Goal: Transaction & Acquisition: Obtain resource

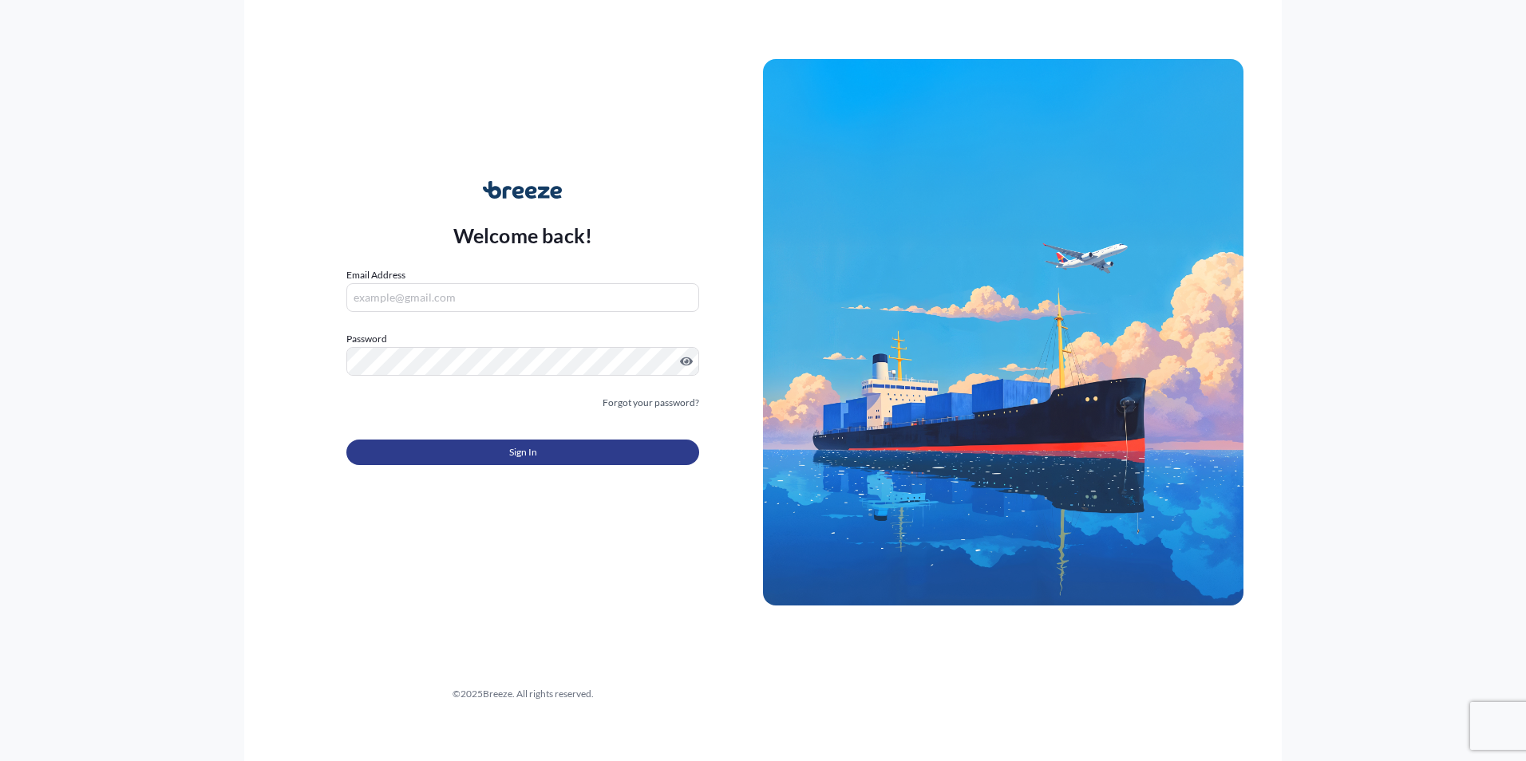
type input "[PERSON_NAME][EMAIL_ADDRESS][DOMAIN_NAME]"
click at [455, 444] on button "Sign In" at bounding box center [522, 453] width 353 height 26
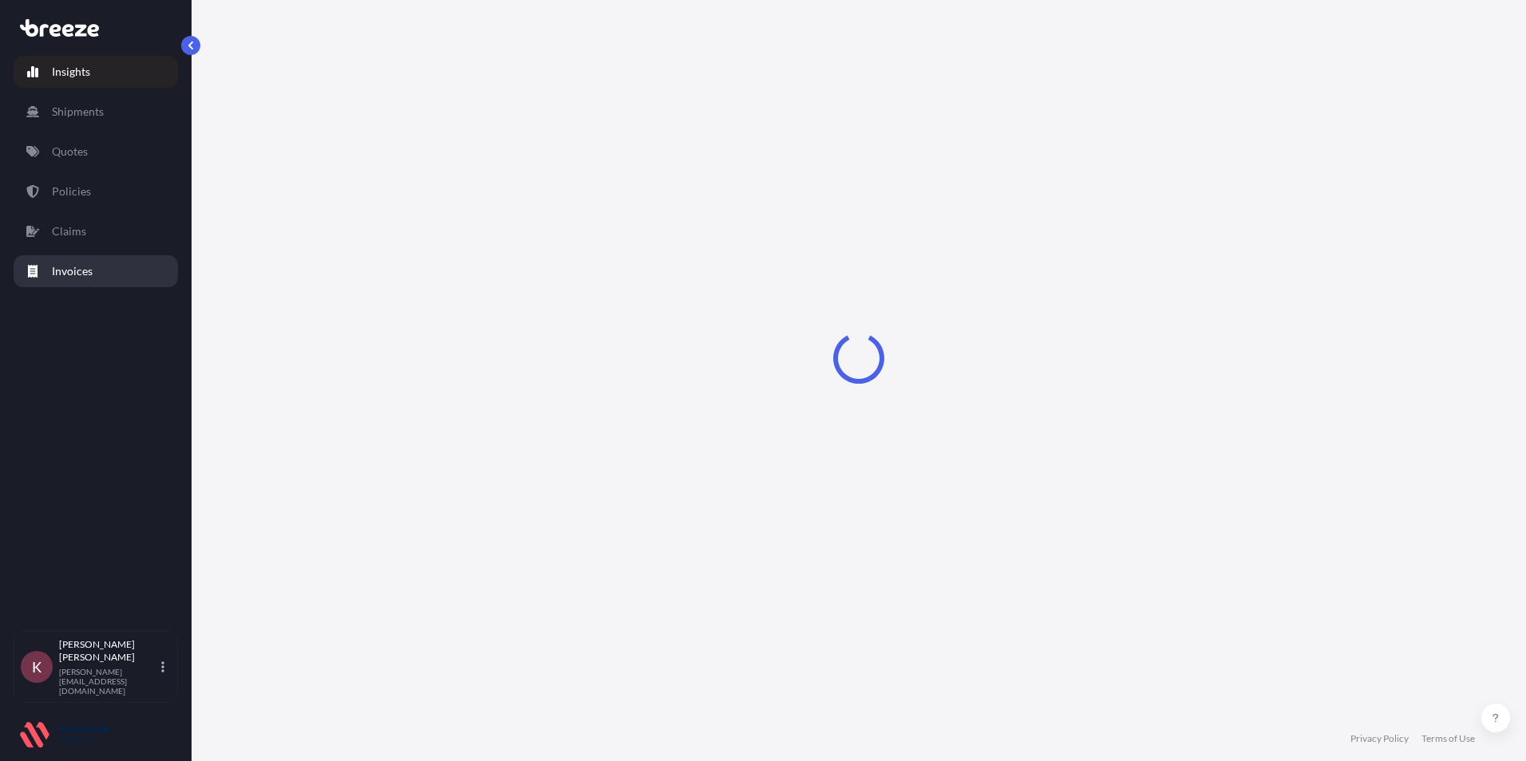
select select "2025"
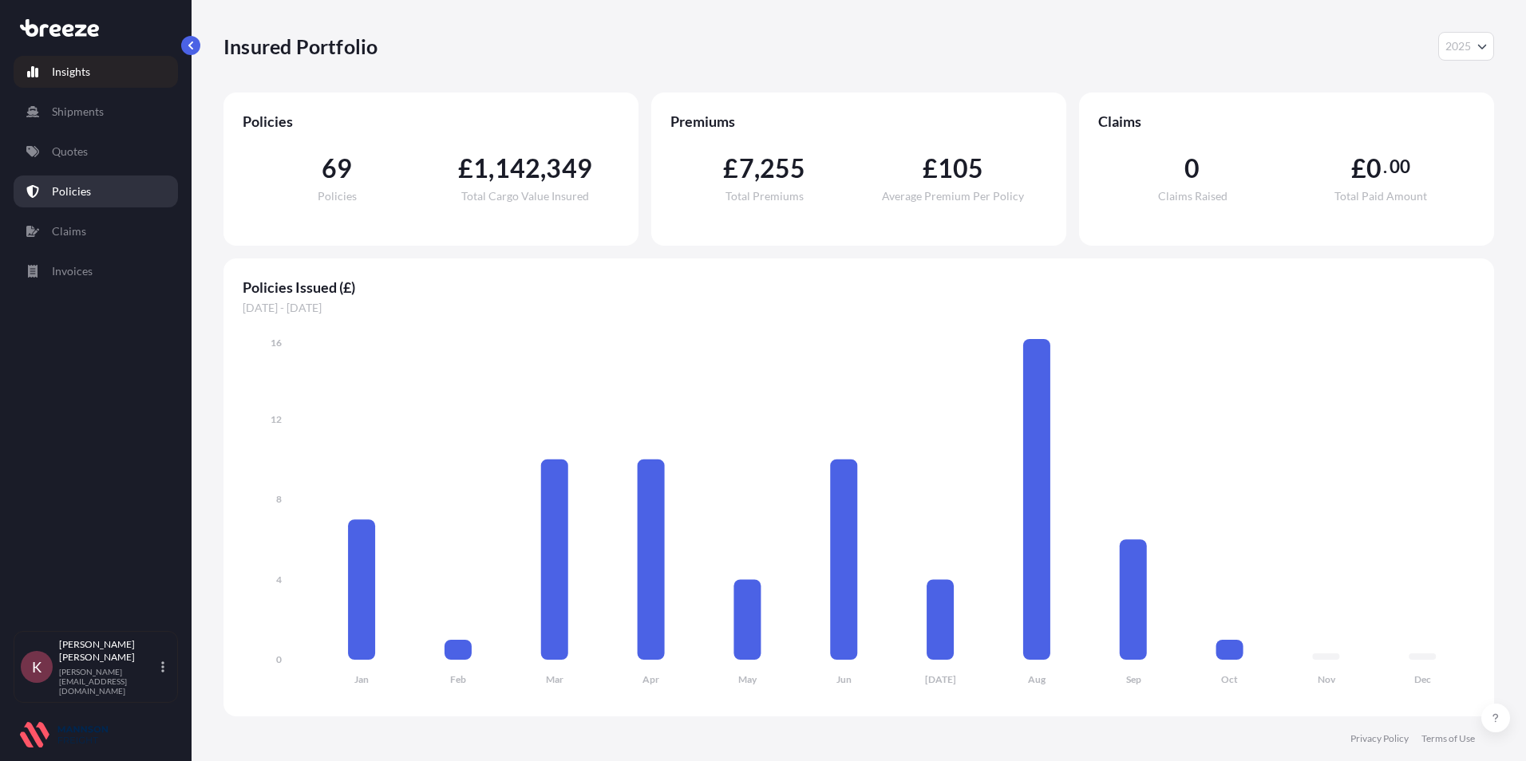
click at [73, 187] on p "Policies" at bounding box center [71, 192] width 39 height 16
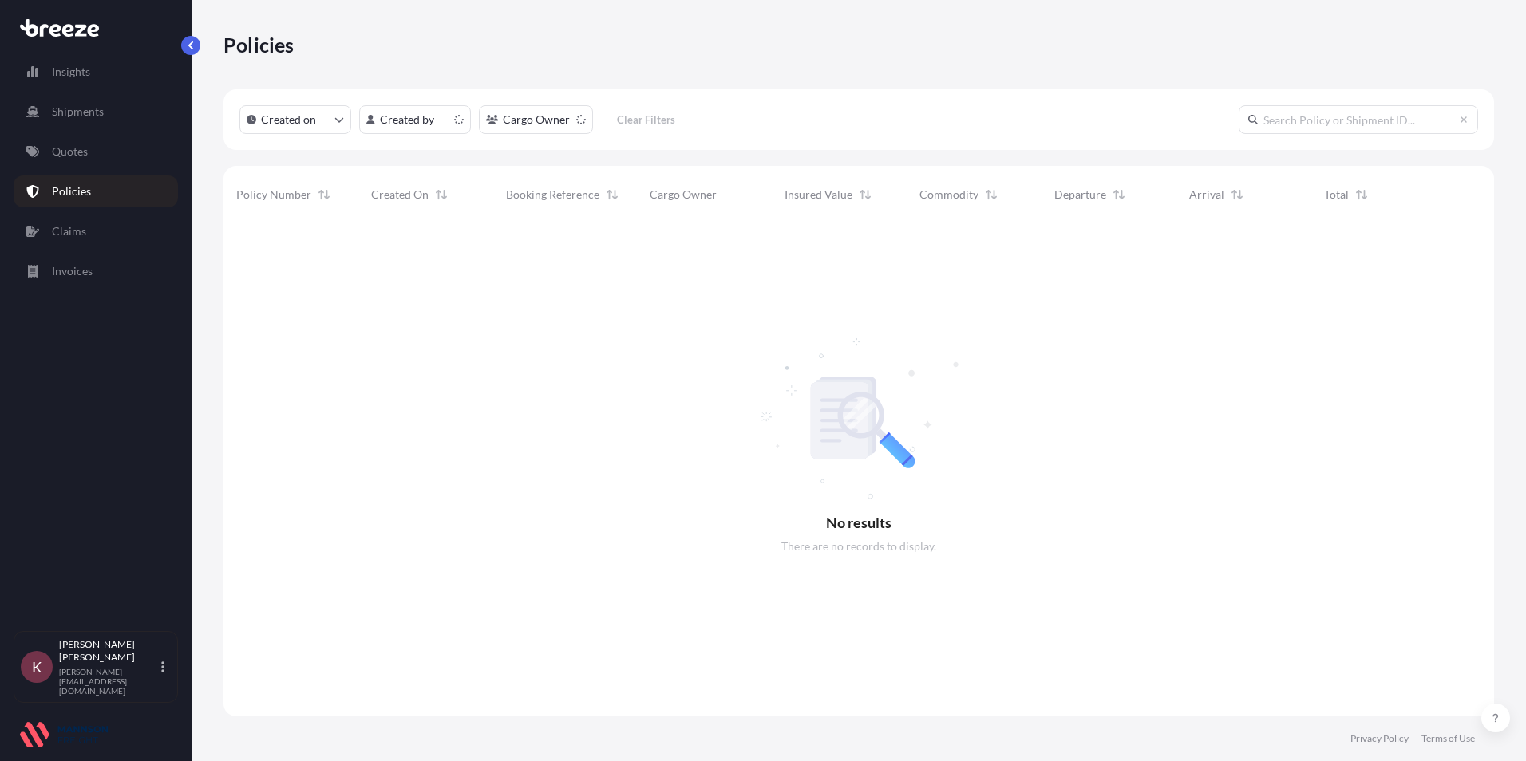
scroll to position [490, 1259]
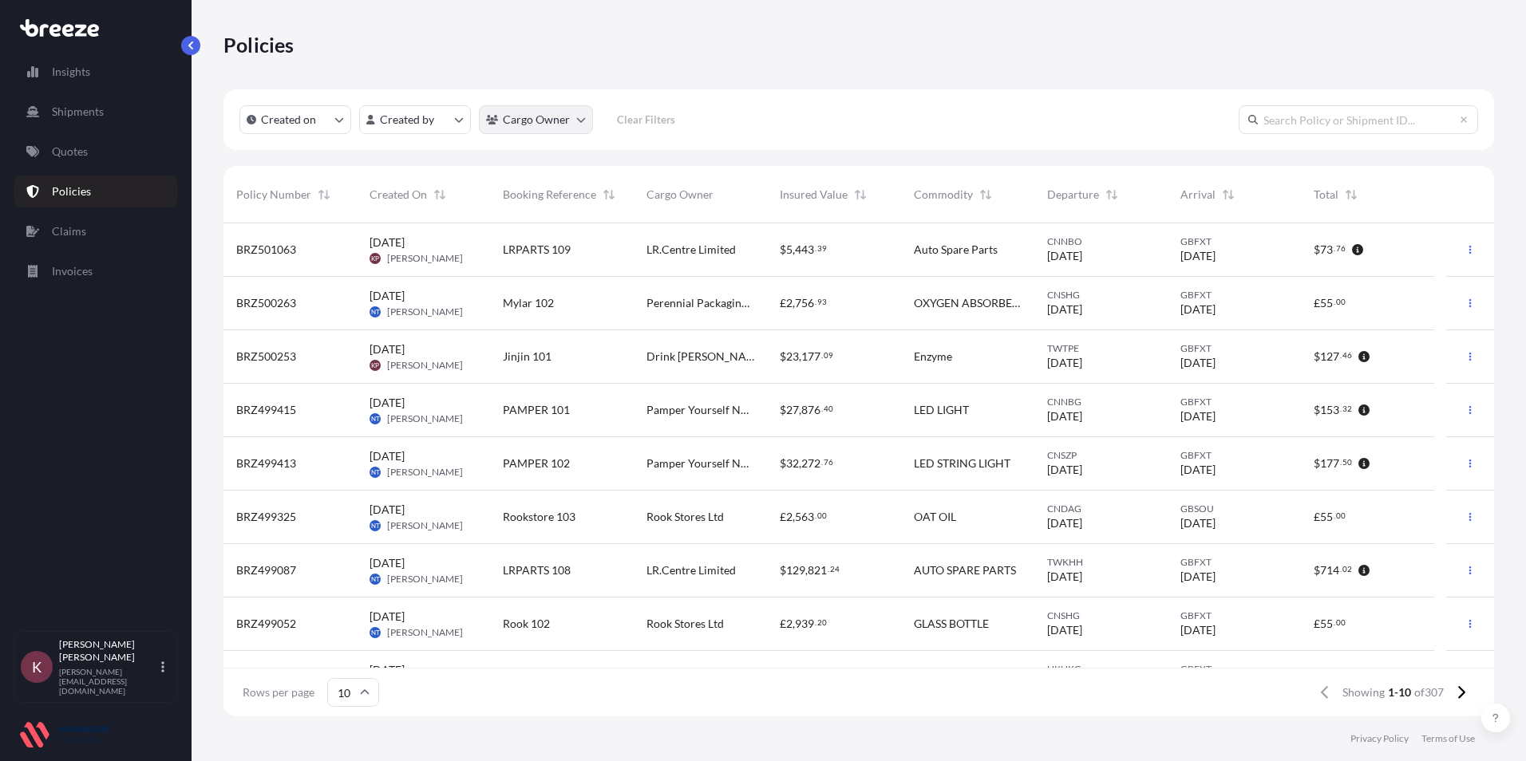
click at [536, 109] on html "Insights Shipments Quotes Policies Claims Invoices K Kerry Perkins [EMAIL_ADDRE…" at bounding box center [763, 380] width 1526 height 761
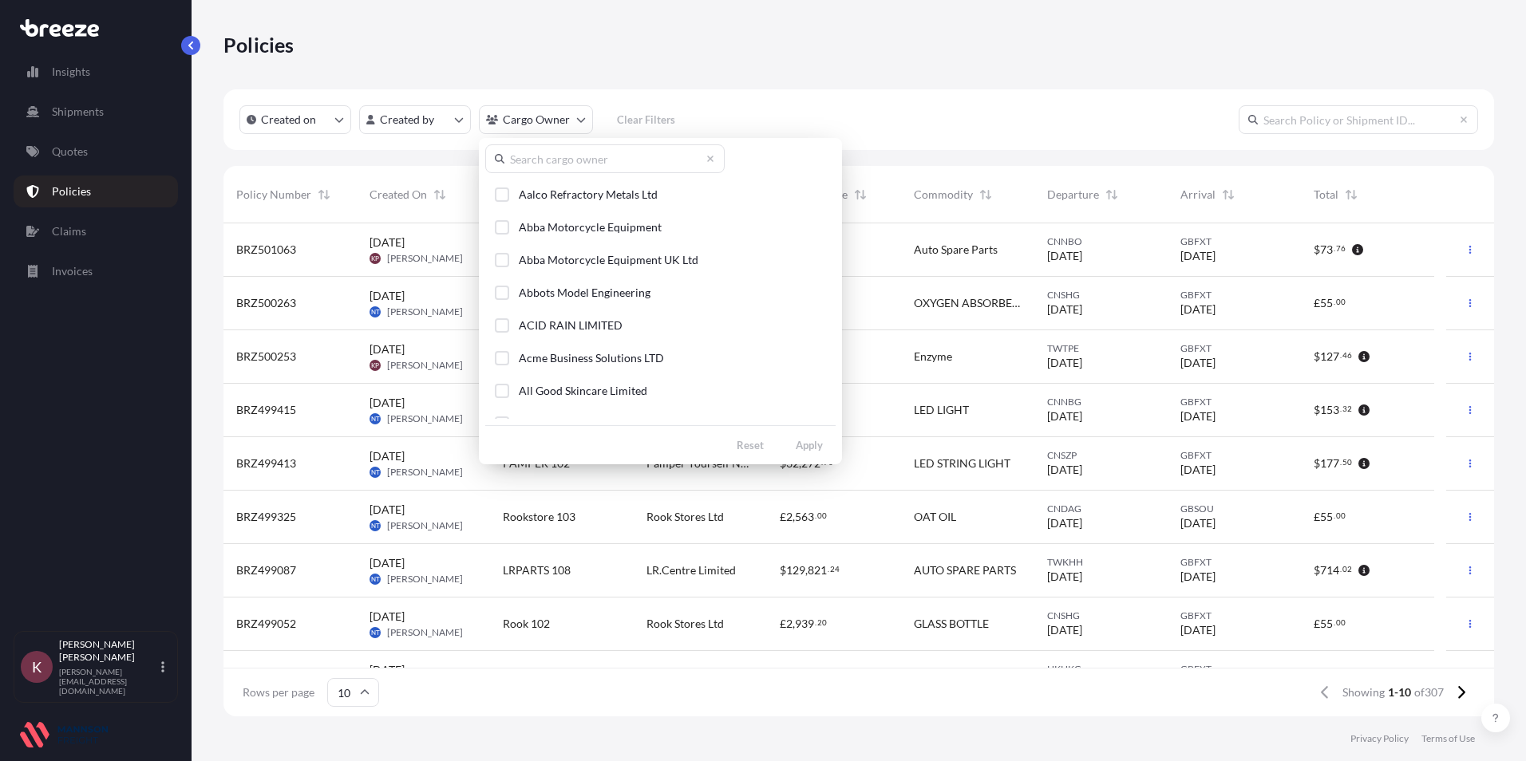
click at [575, 160] on input "text" at bounding box center [604, 158] width 239 height 29
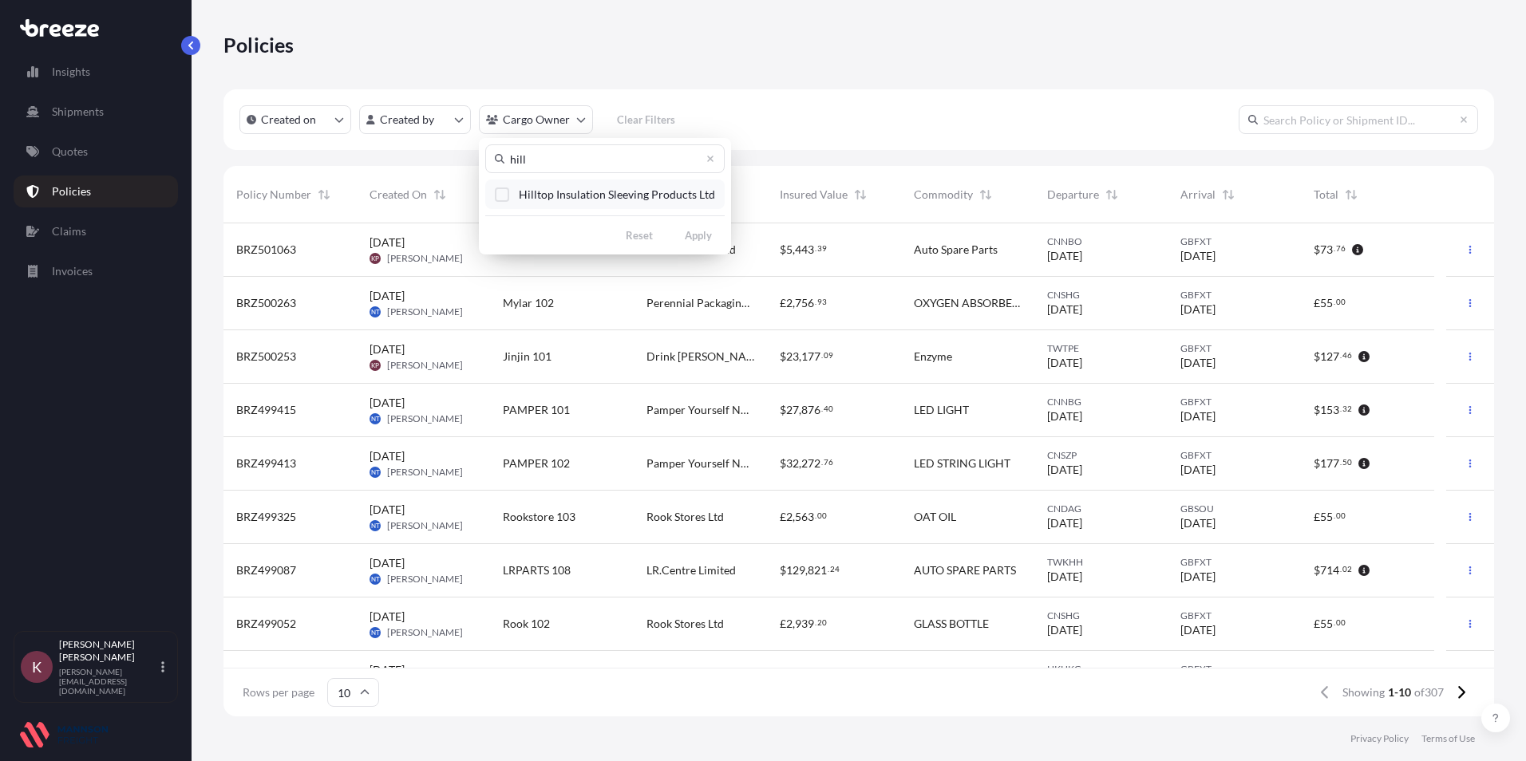
type input "hill"
click at [506, 192] on div "Select Option" at bounding box center [502, 195] width 14 height 14
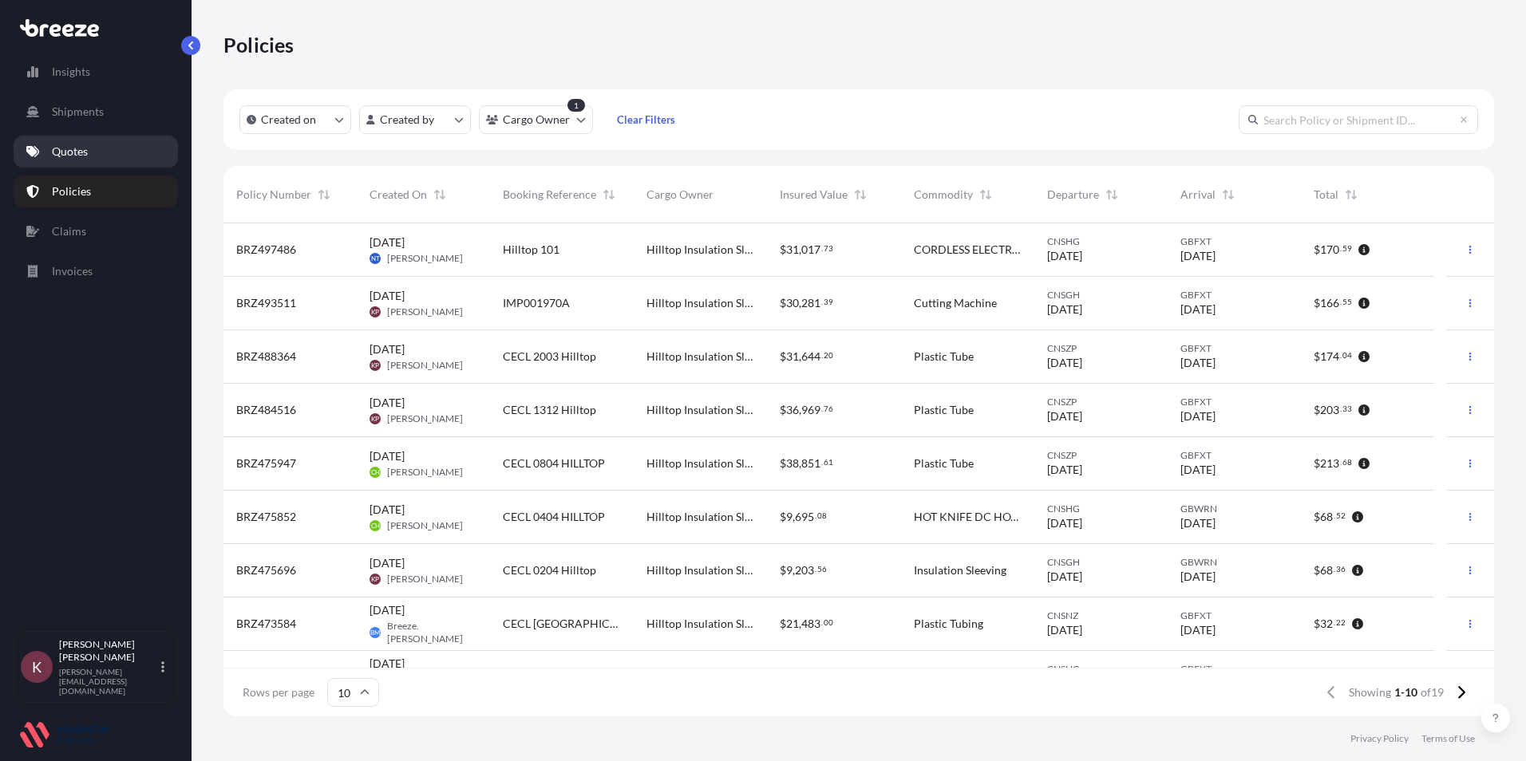
click at [76, 145] on p "Quotes" at bounding box center [70, 152] width 36 height 16
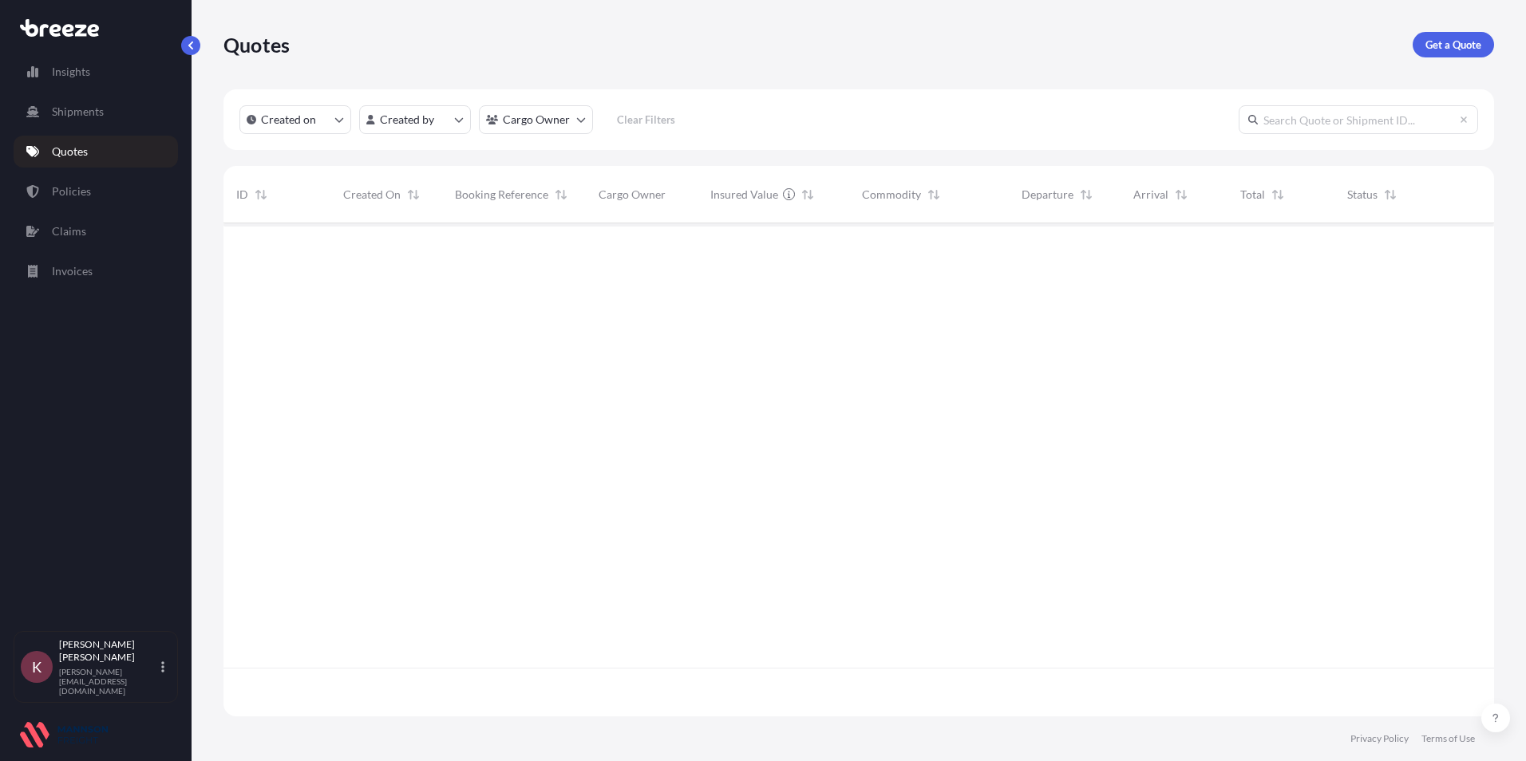
scroll to position [490, 1259]
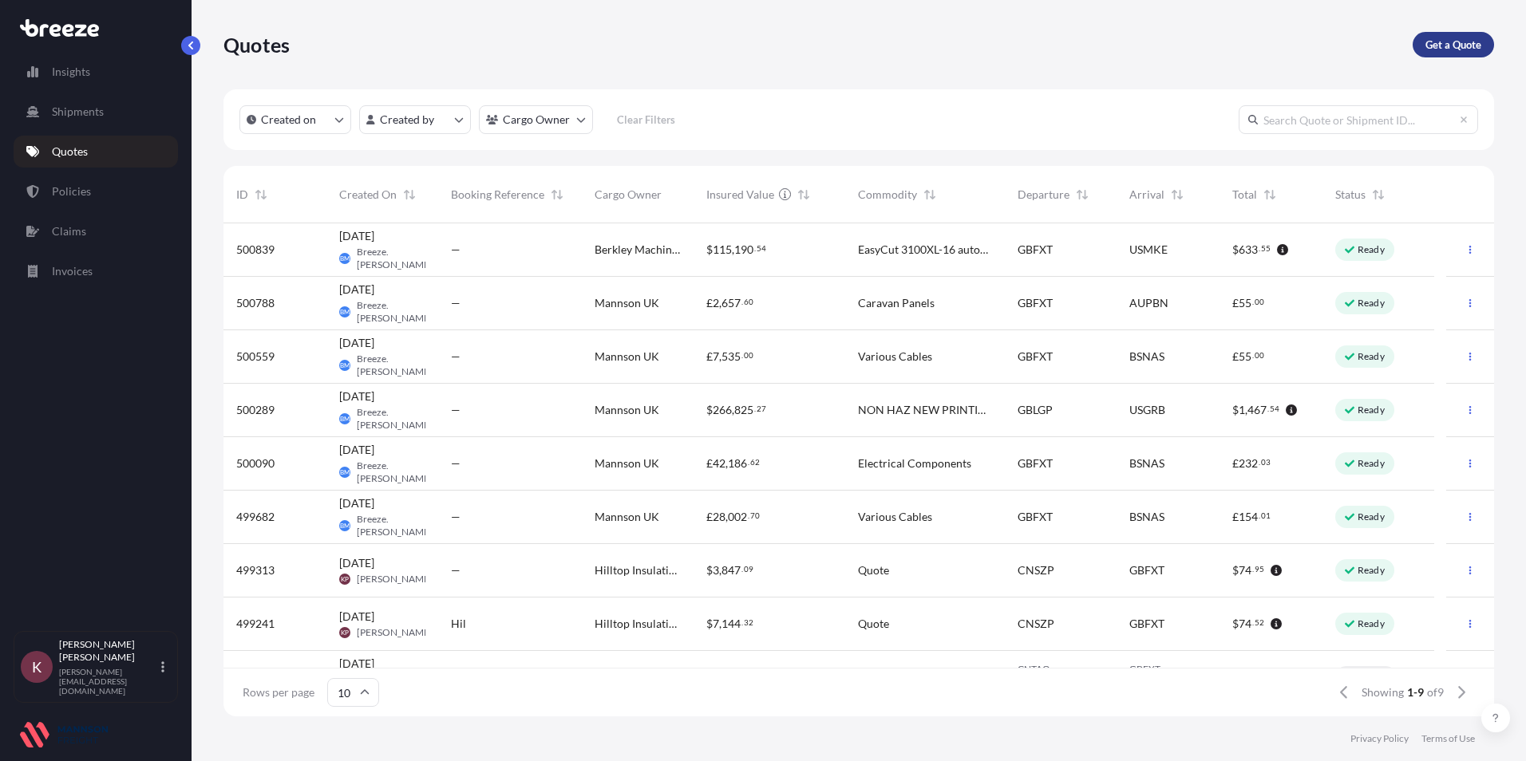
click at [1441, 38] on p "Get a Quote" at bounding box center [1453, 45] width 56 height 16
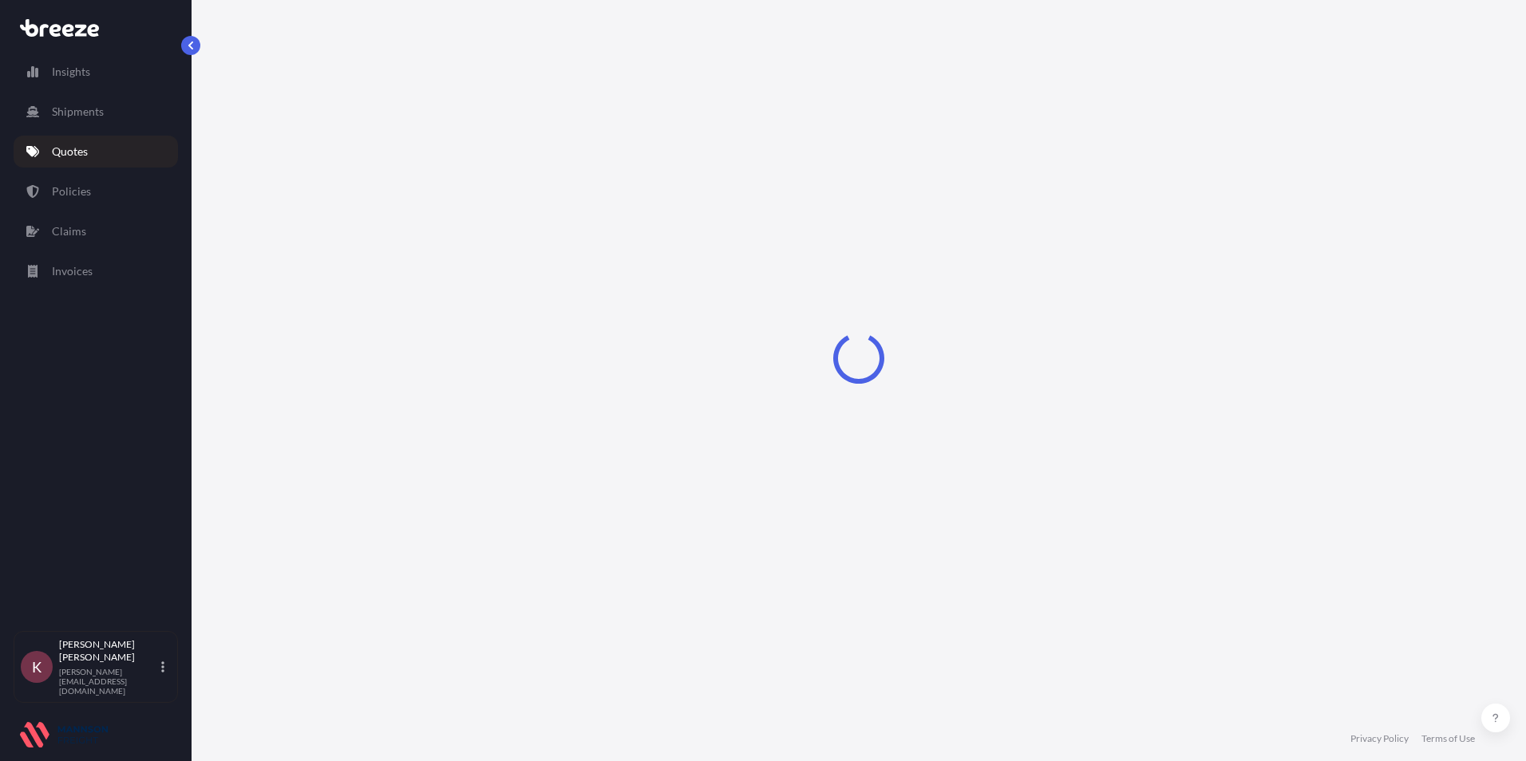
select select "Road"
select select "Sea"
select select "1"
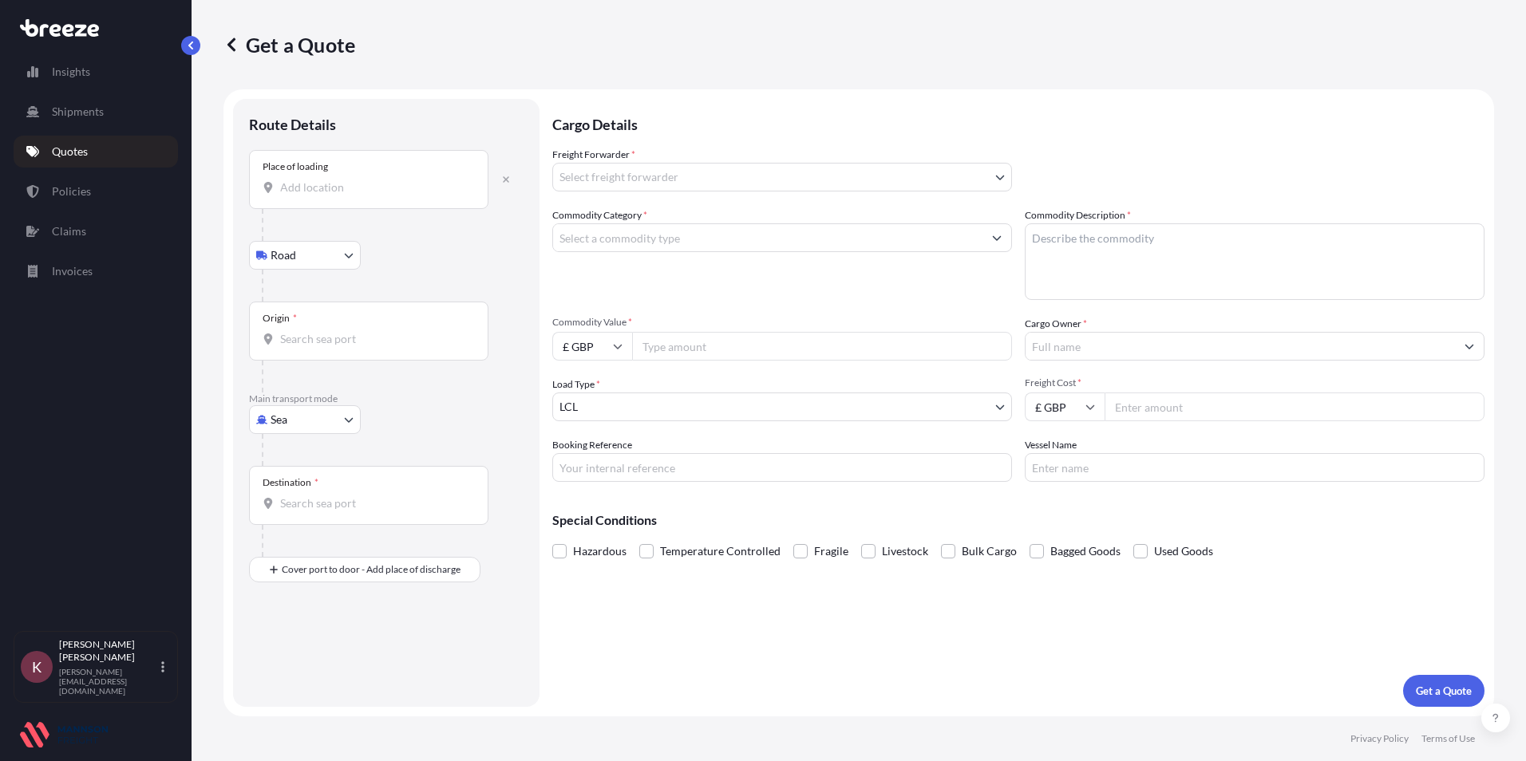
click at [301, 186] on input "Place of loading" at bounding box center [374, 188] width 188 height 16
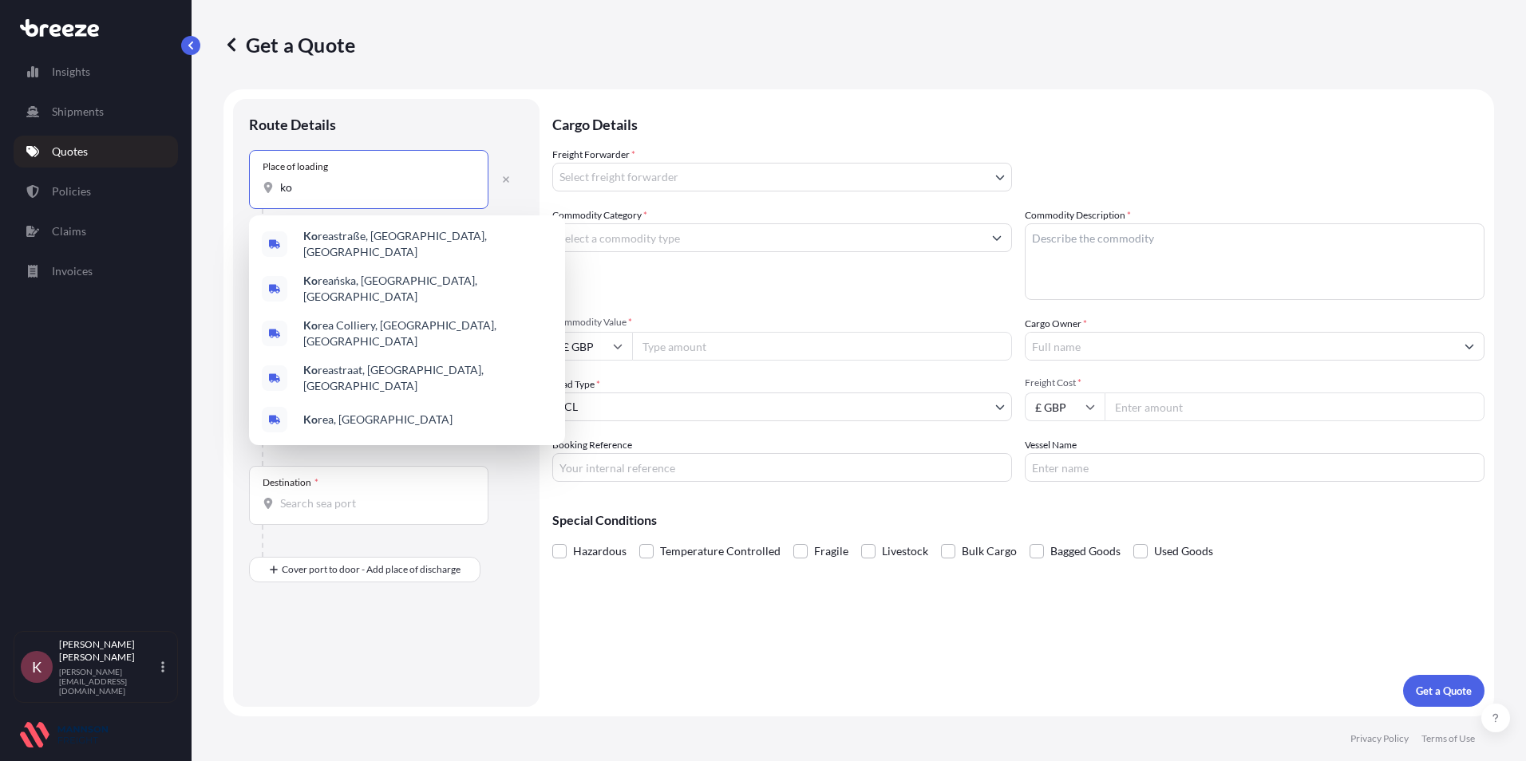
type input "k"
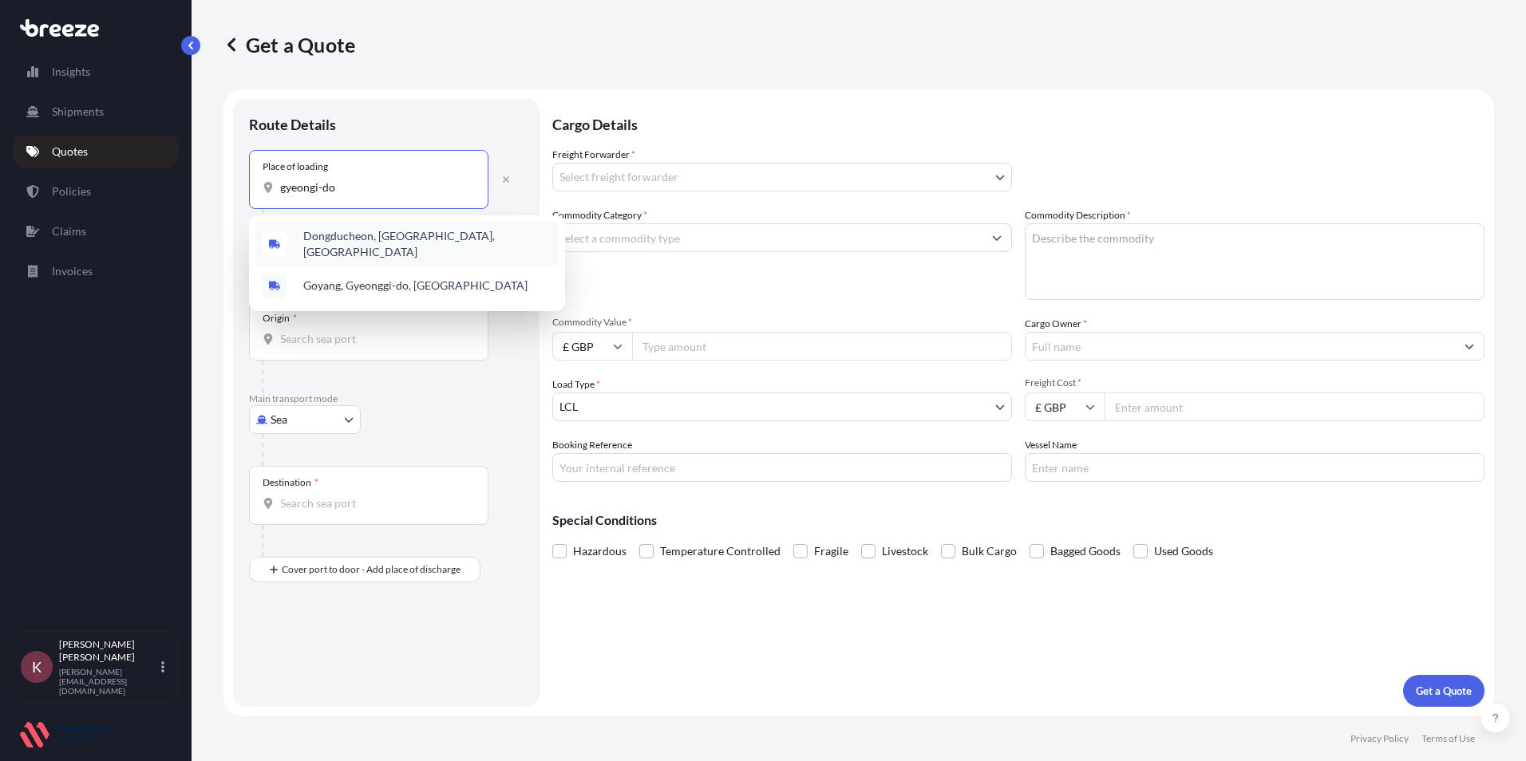
click at [378, 241] on span "Dongducheon, [GEOGRAPHIC_DATA], [GEOGRAPHIC_DATA]" at bounding box center [427, 244] width 249 height 32
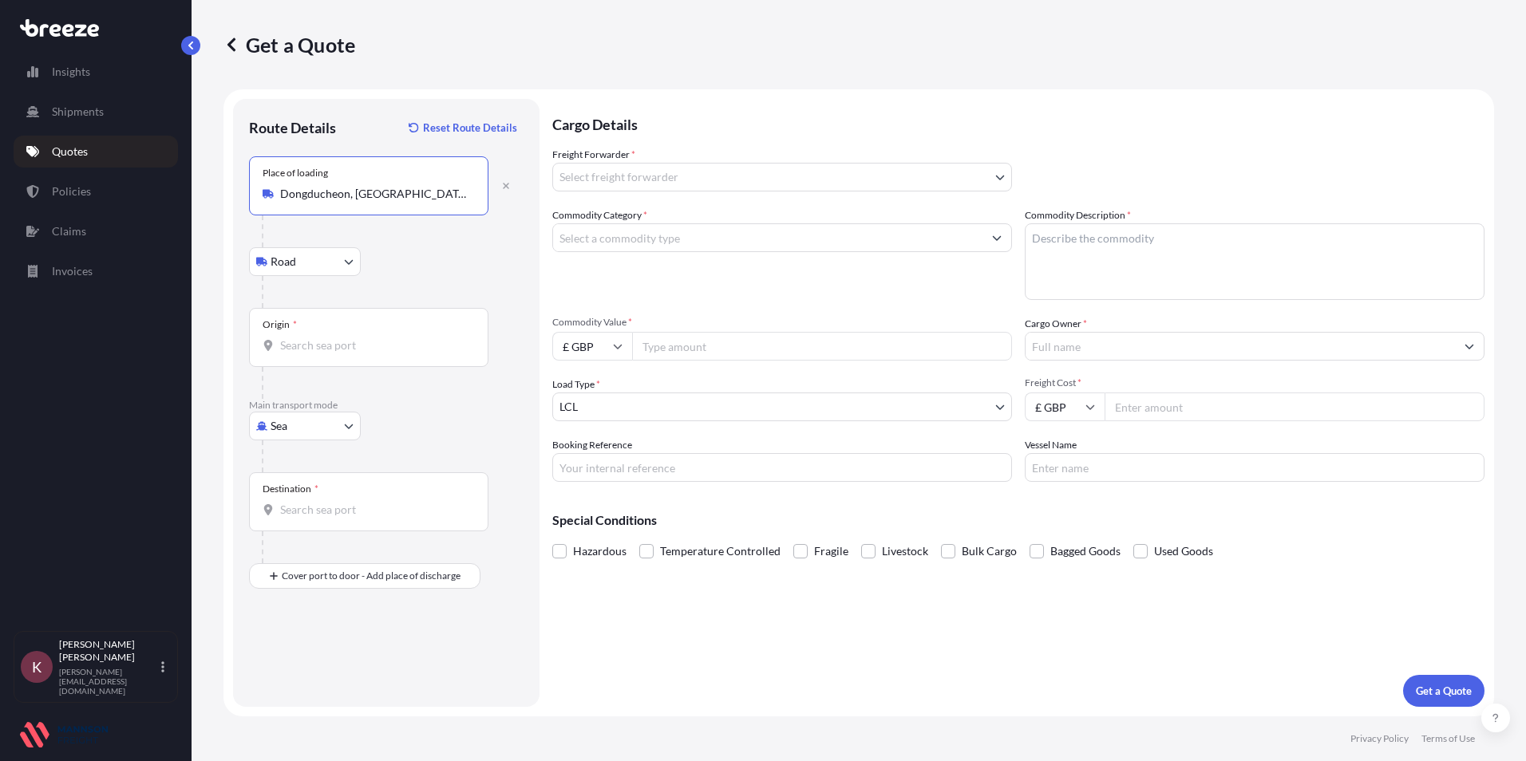
type input "Dongducheon, [GEOGRAPHIC_DATA], [GEOGRAPHIC_DATA]"
click at [293, 336] on div "Origin *" at bounding box center [368, 337] width 239 height 59
click at [293, 338] on input "Origin *" at bounding box center [374, 346] width 188 height 16
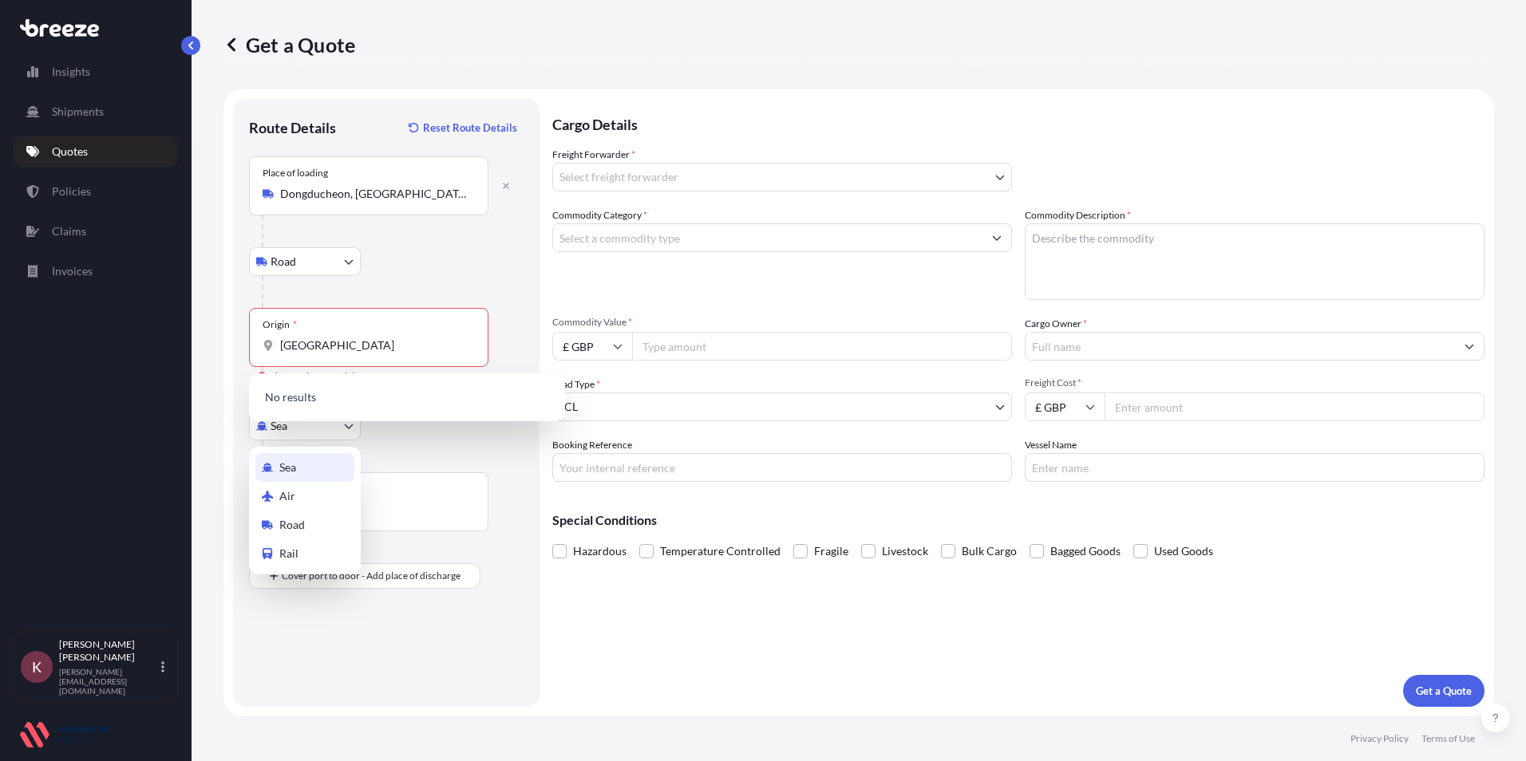
click at [308, 425] on body "0 options available. Insights Shipments Quotes Policies Claims Invoices K Kerry…" at bounding box center [763, 380] width 1526 height 761
click at [320, 347] on input "[GEOGRAPHIC_DATA]" at bounding box center [374, 346] width 188 height 16
type input "K"
type input "a"
type input "[GEOGRAPHIC_DATA]"
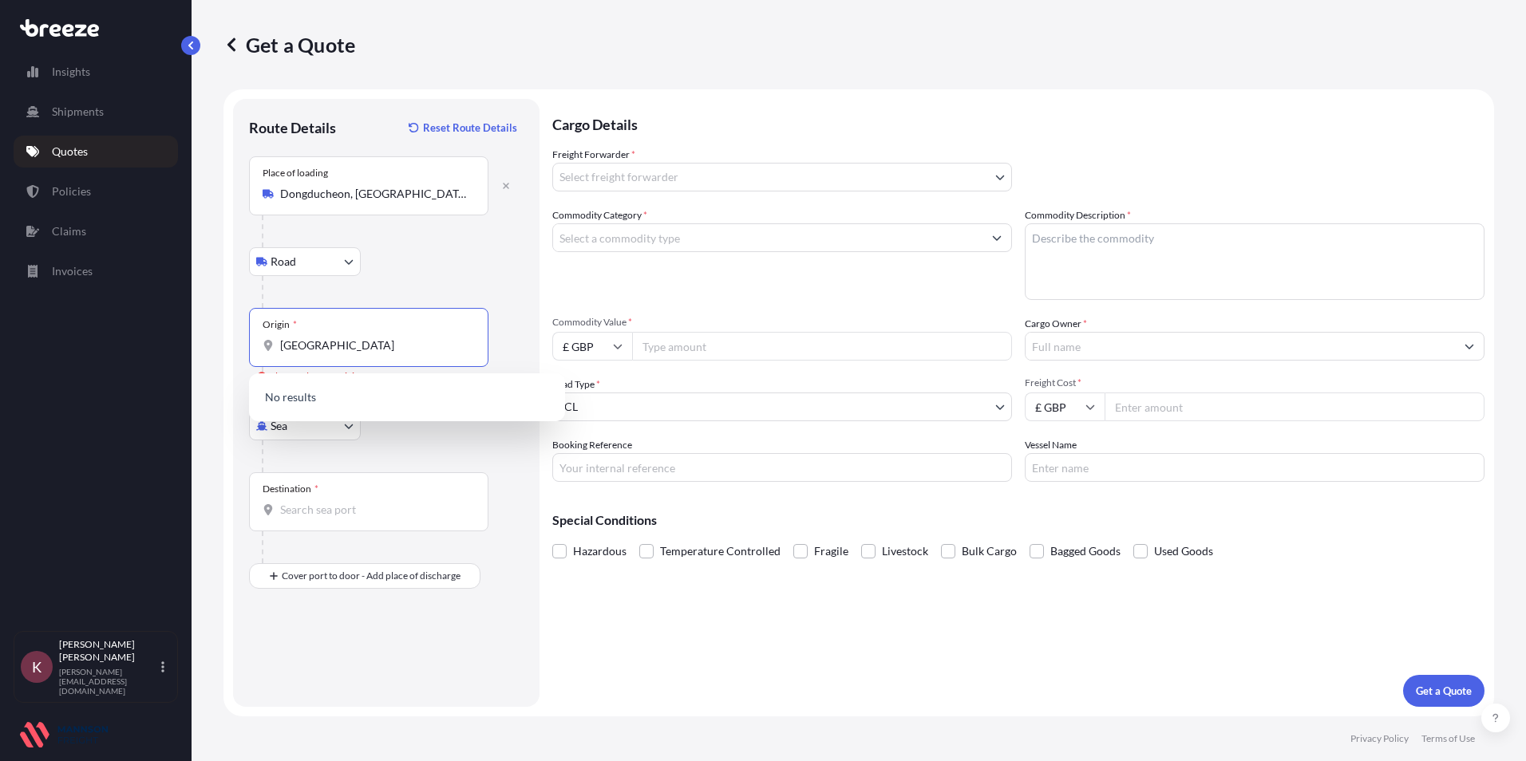
click at [322, 354] on div "Origin * [GEOGRAPHIC_DATA]" at bounding box center [368, 337] width 239 height 59
click at [322, 354] on input "[GEOGRAPHIC_DATA]" at bounding box center [374, 346] width 188 height 16
click at [318, 354] on div "Origin * [GEOGRAPHIC_DATA]" at bounding box center [368, 337] width 239 height 59
click at [318, 354] on input "[GEOGRAPHIC_DATA]" at bounding box center [374, 346] width 188 height 16
click at [268, 349] on icon at bounding box center [268, 345] width 9 height 11
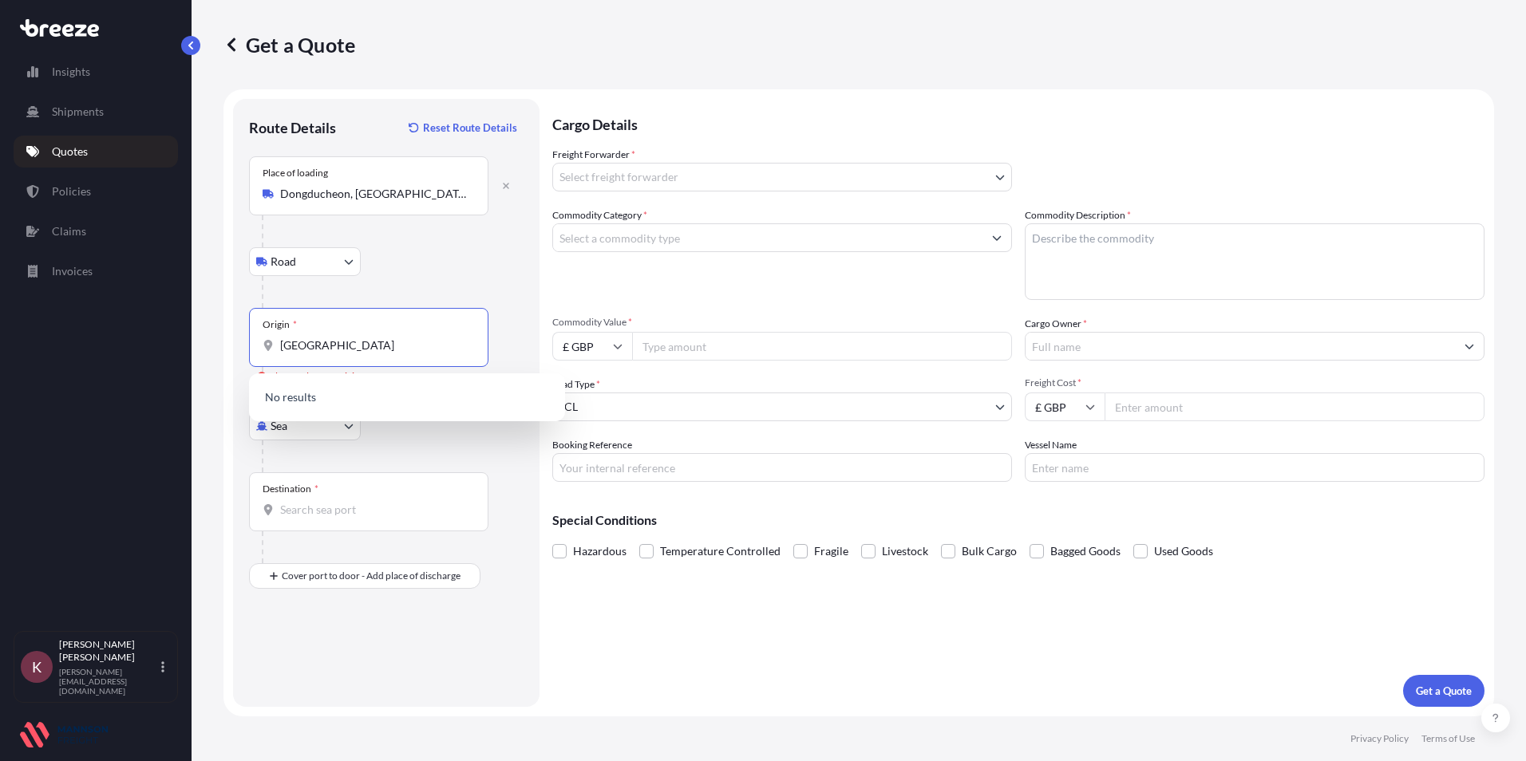
click at [280, 349] on input "[GEOGRAPHIC_DATA]" at bounding box center [374, 346] width 188 height 16
drag, startPoint x: 354, startPoint y: 353, endPoint x: 212, endPoint y: 354, distance: 141.3
click at [273, 354] on div "Origin * [GEOGRAPHIC_DATA]" at bounding box center [368, 337] width 239 height 59
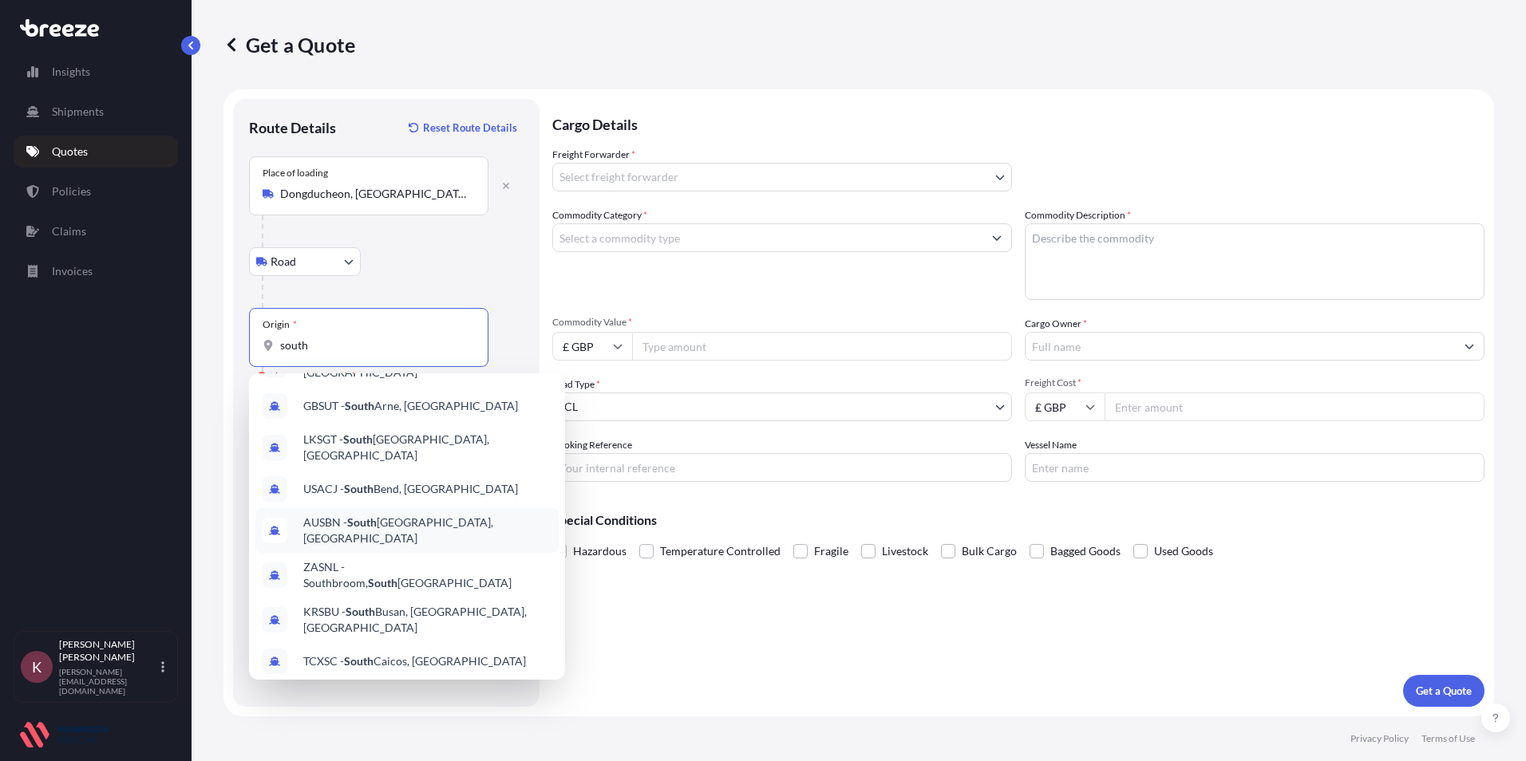
scroll to position [89, 0]
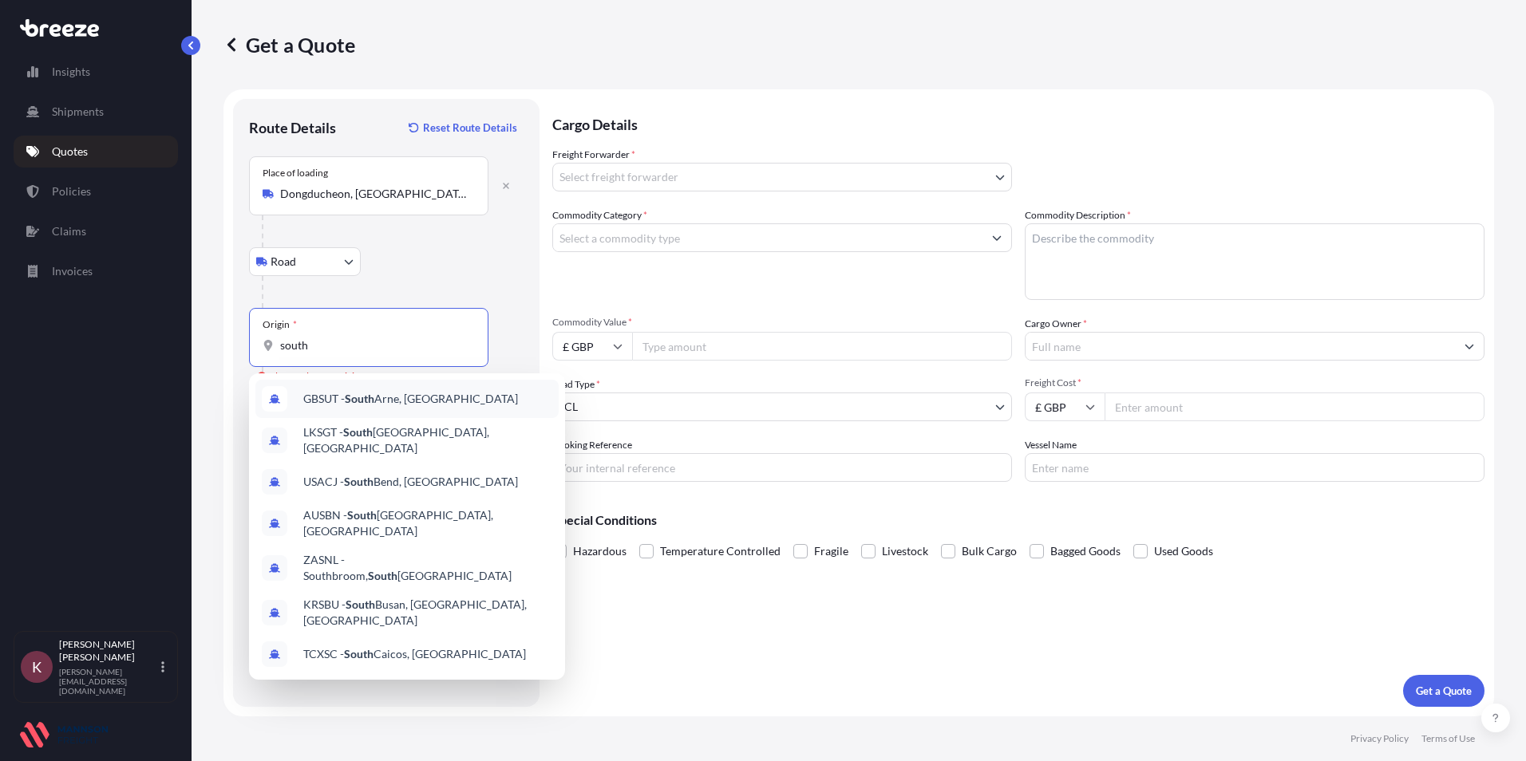
click at [314, 352] on input "south" at bounding box center [374, 346] width 188 height 16
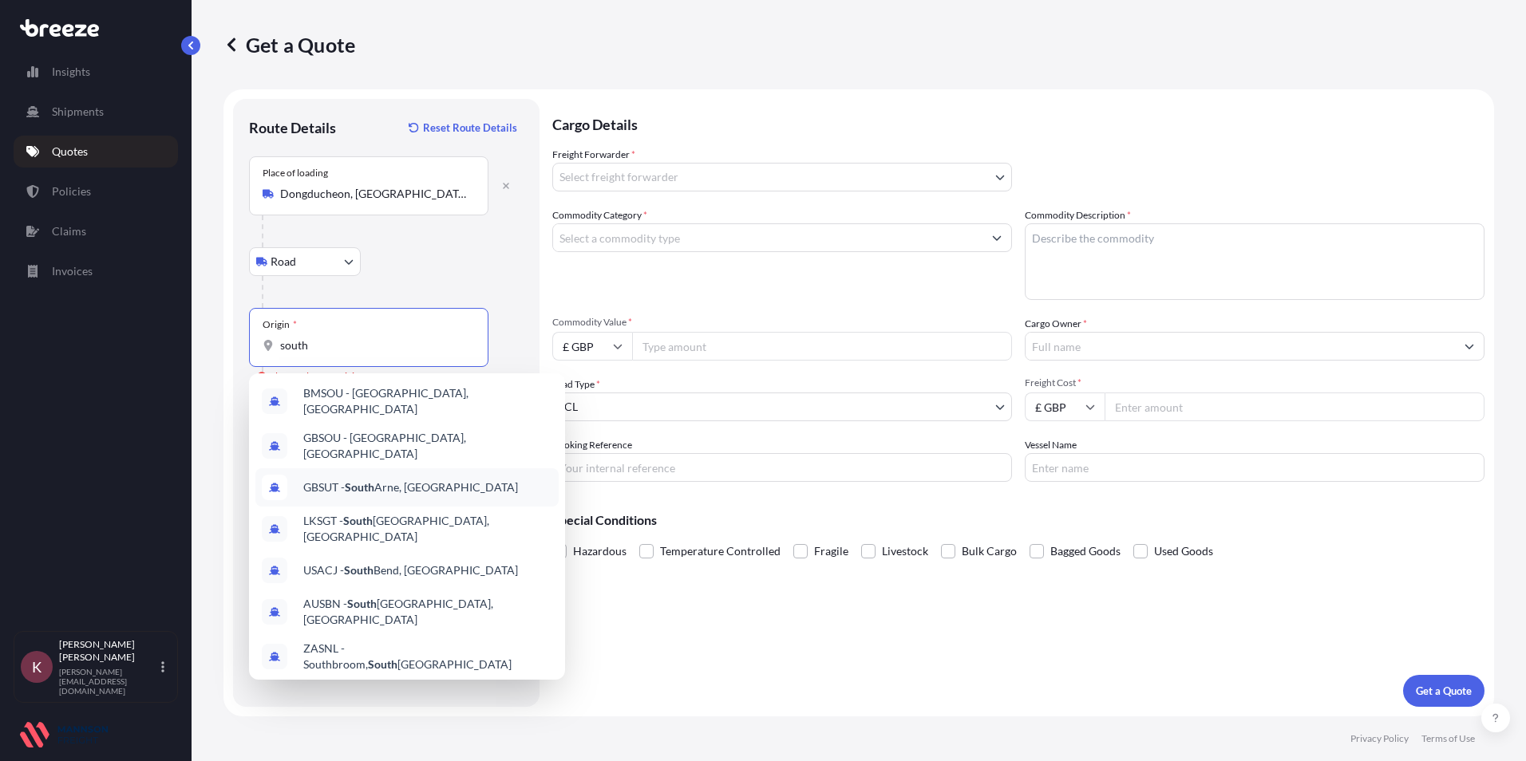
scroll to position [0, 0]
drag, startPoint x: 330, startPoint y: 344, endPoint x: 271, endPoint y: 350, distance: 58.5
click at [271, 350] on div "south" at bounding box center [369, 346] width 212 height 16
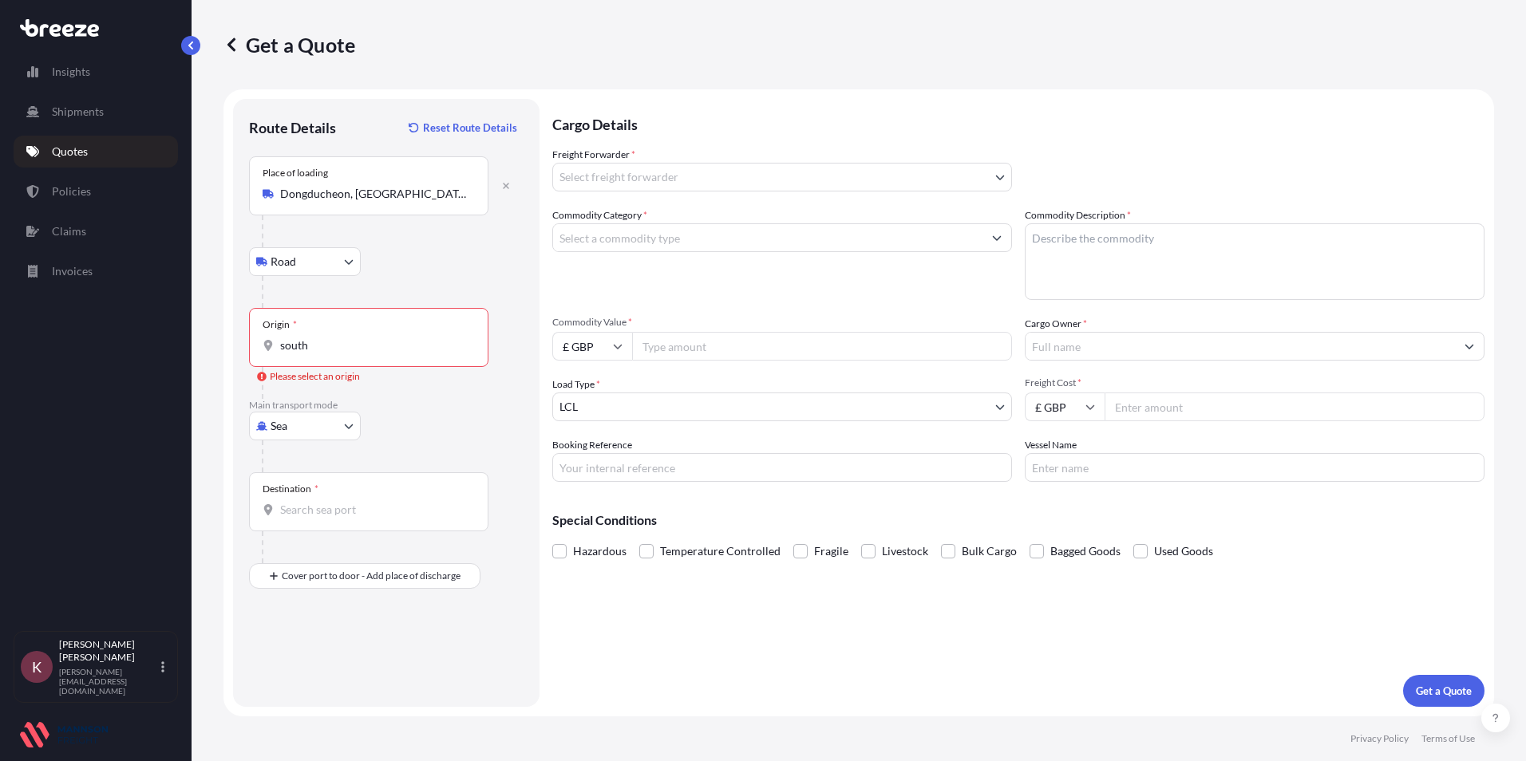
click at [348, 350] on input "south" at bounding box center [374, 346] width 188 height 16
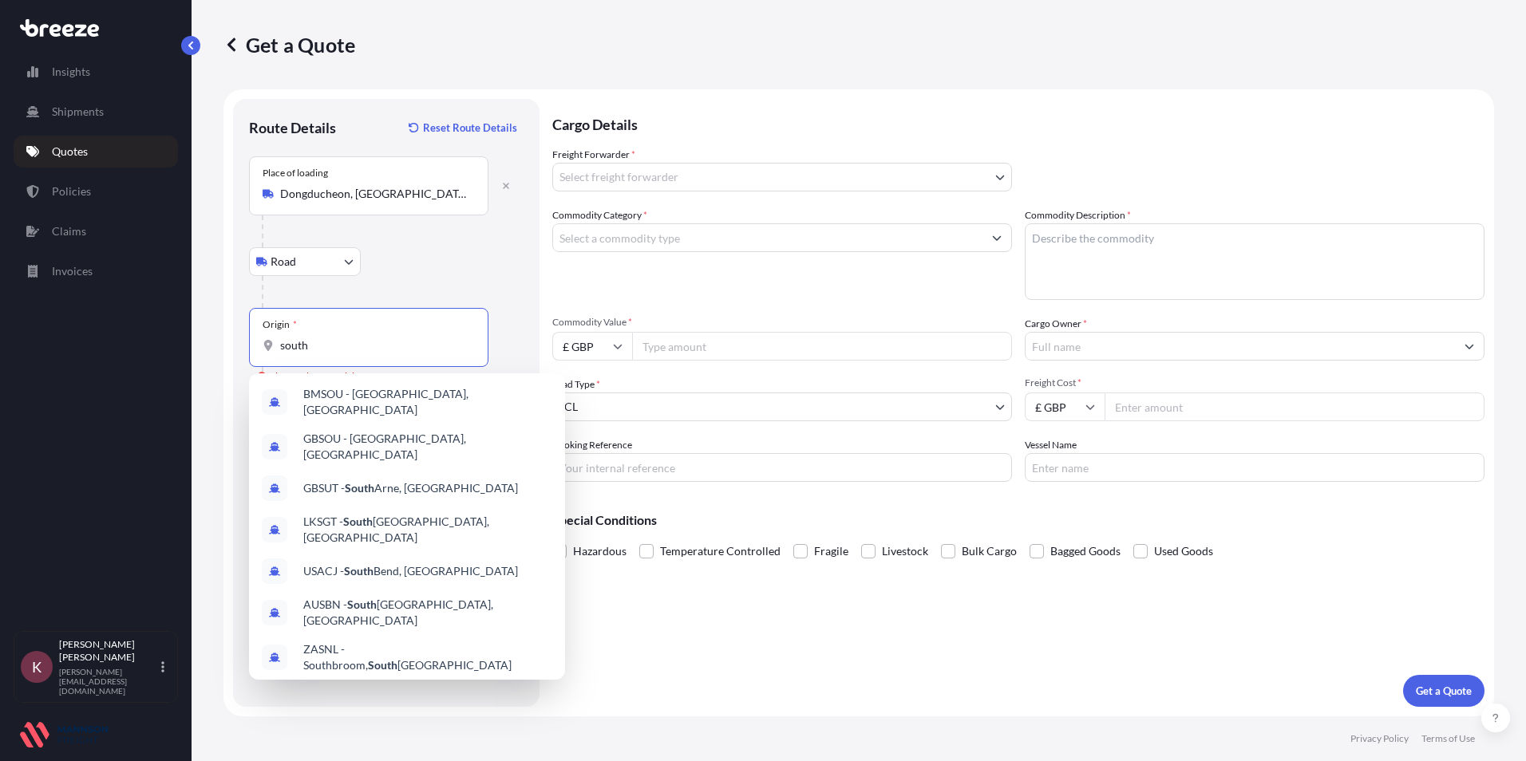
click at [348, 350] on input "south" at bounding box center [374, 346] width 188 height 16
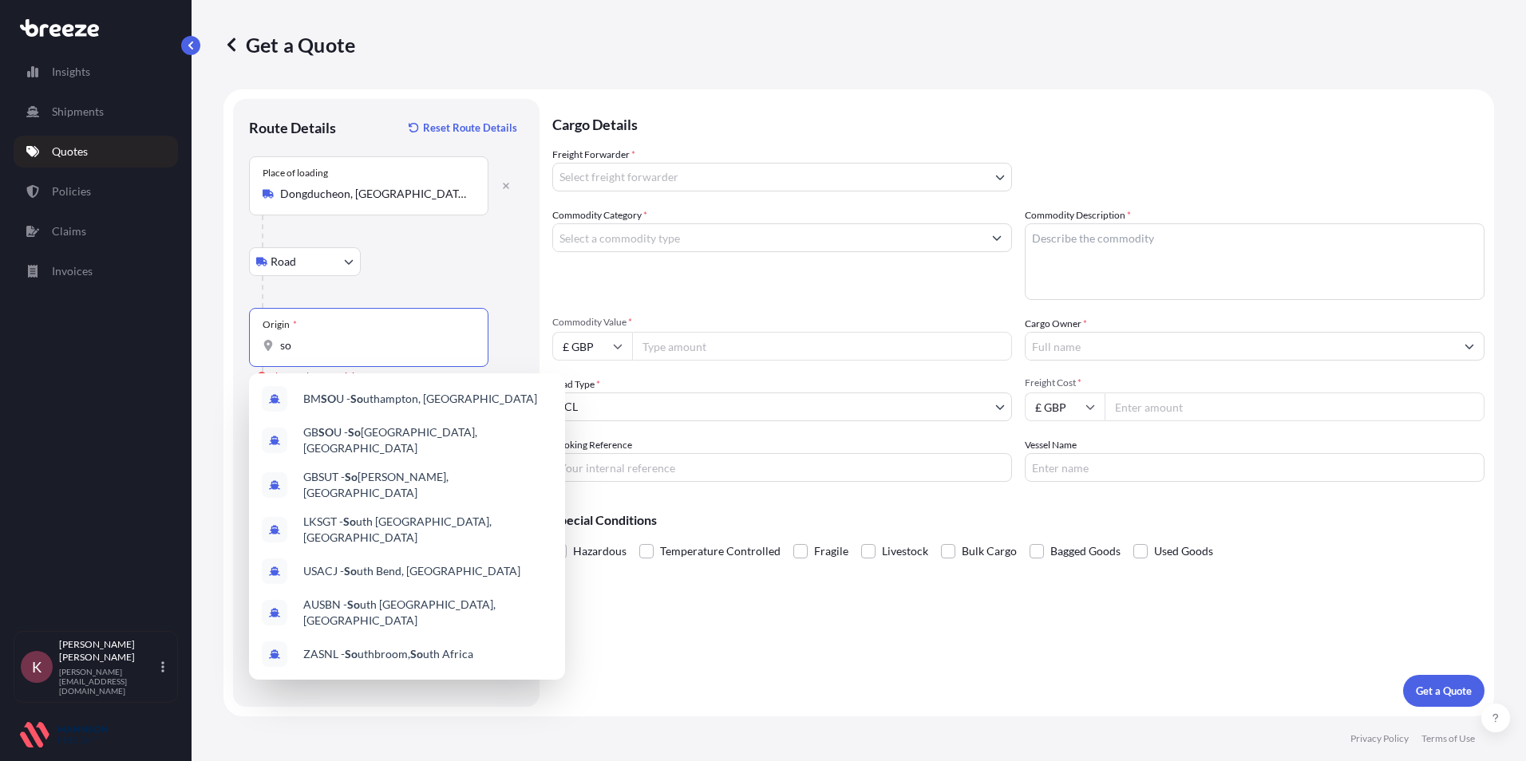
type input "s"
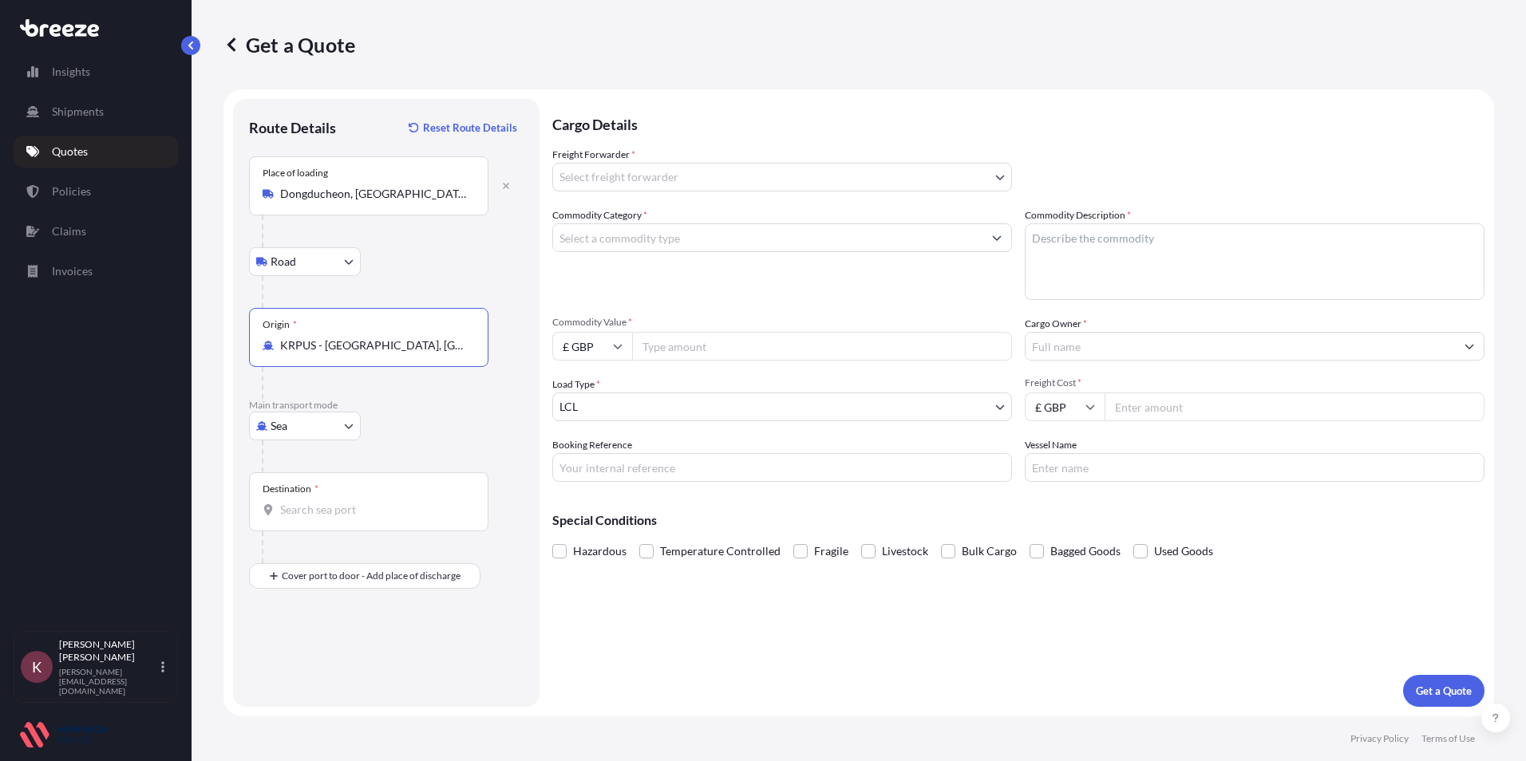
type input "KRPUS - [GEOGRAPHIC_DATA], [GEOGRAPHIC_DATA], [GEOGRAPHIC_DATA]"
click at [306, 519] on div "Destination *" at bounding box center [368, 501] width 239 height 59
click at [306, 518] on input "Destination *" at bounding box center [374, 510] width 188 height 16
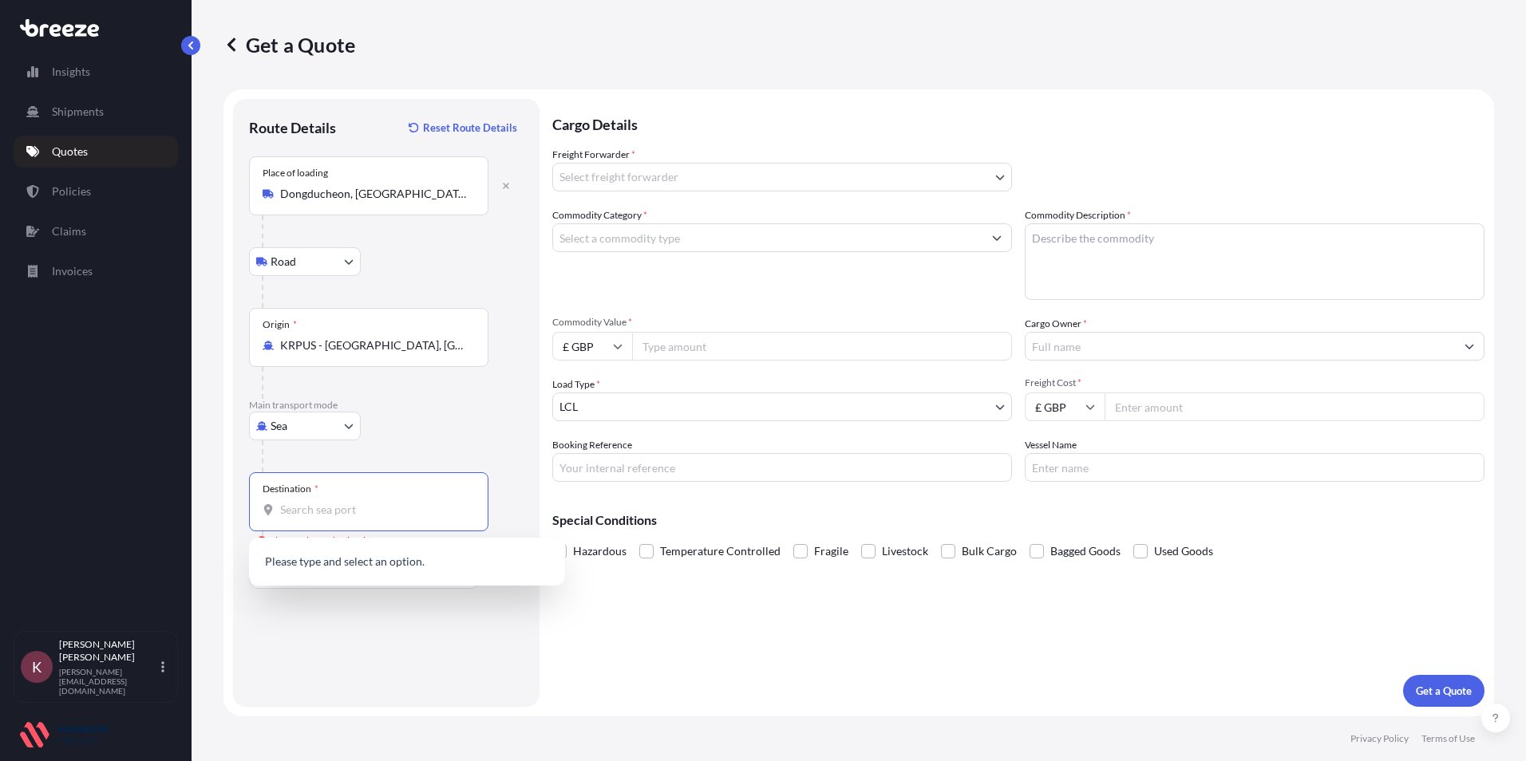
click at [318, 519] on div "Destination *" at bounding box center [368, 501] width 239 height 59
click at [318, 518] on input "Destination * Please select a destination" at bounding box center [374, 510] width 188 height 16
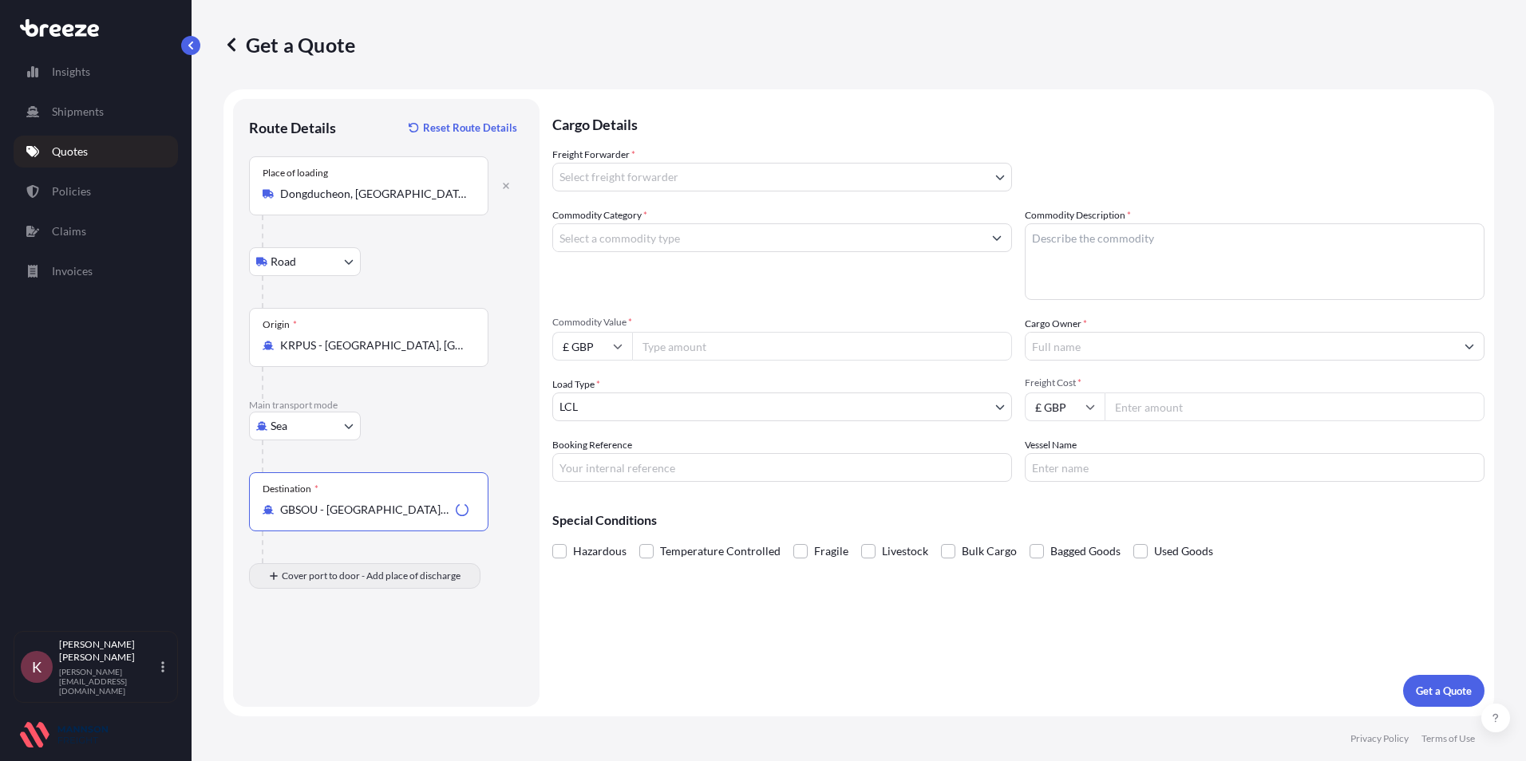
type input "GBSOU - [GEOGRAPHIC_DATA], [GEOGRAPHIC_DATA]"
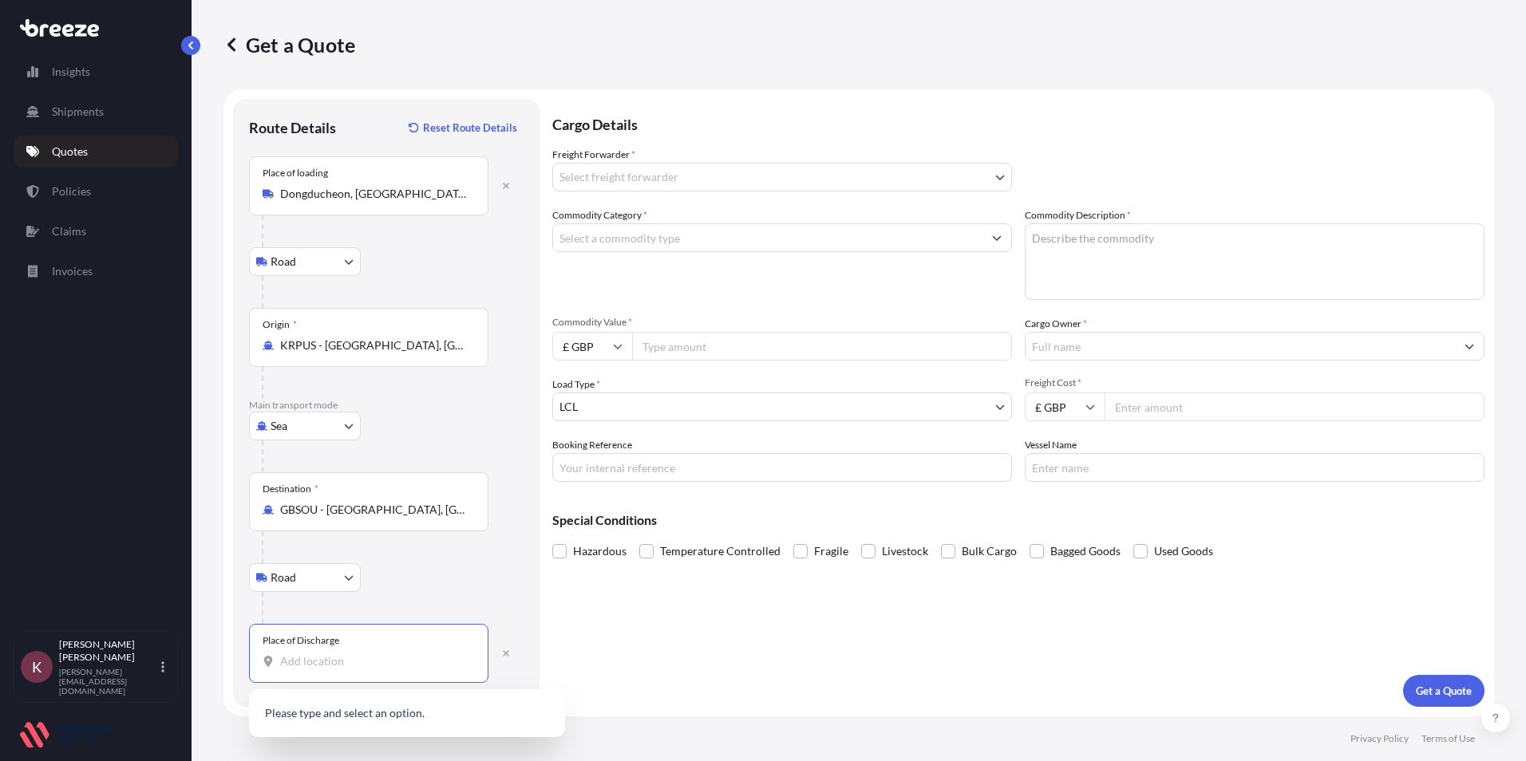
click at [293, 660] on input "Place of Discharge" at bounding box center [374, 662] width 188 height 16
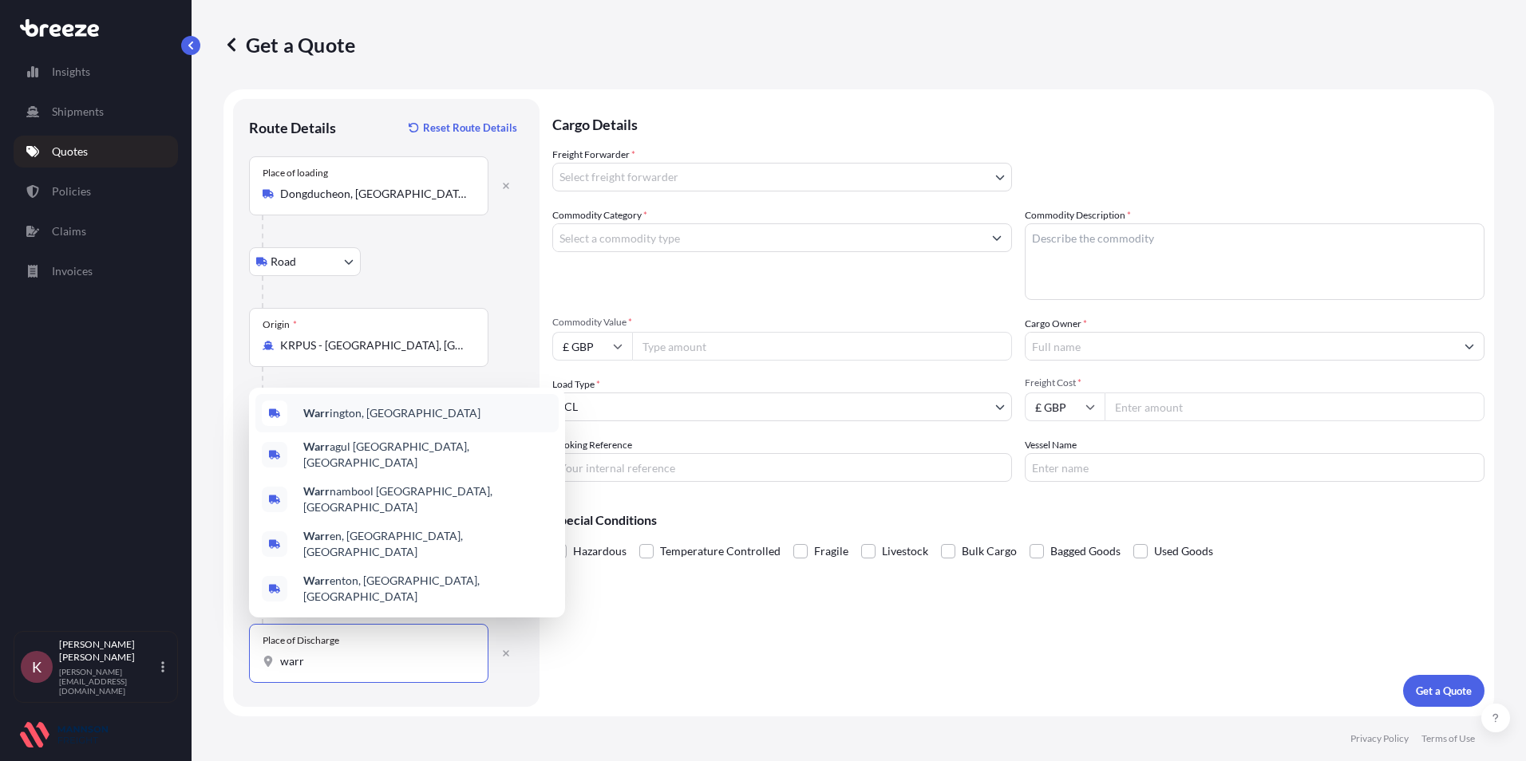
click at [324, 420] on b "Warr" at bounding box center [316, 413] width 26 height 14
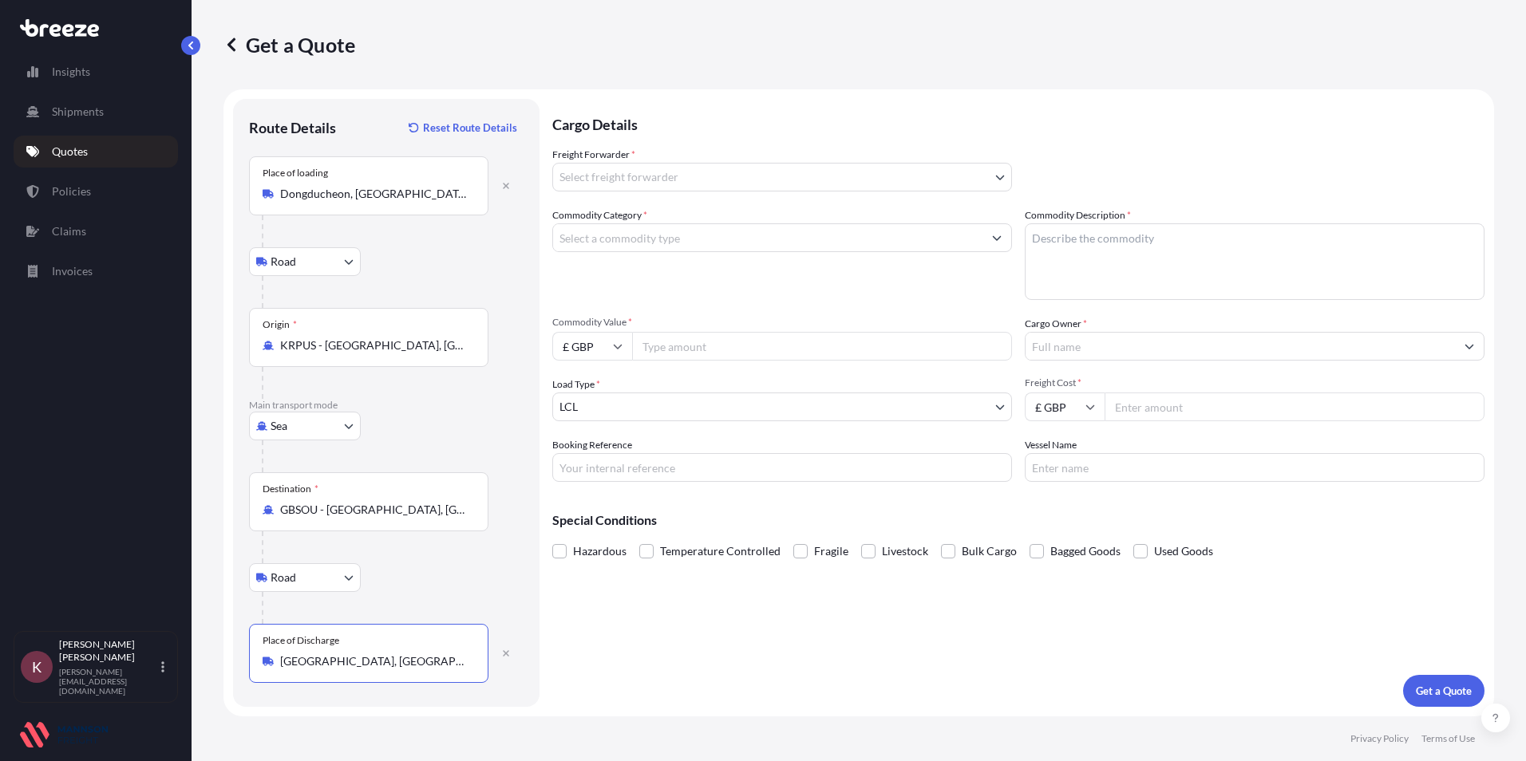
type input "[GEOGRAPHIC_DATA], [GEOGRAPHIC_DATA]"
click at [684, 473] on input "Booking Reference" at bounding box center [782, 467] width 460 height 29
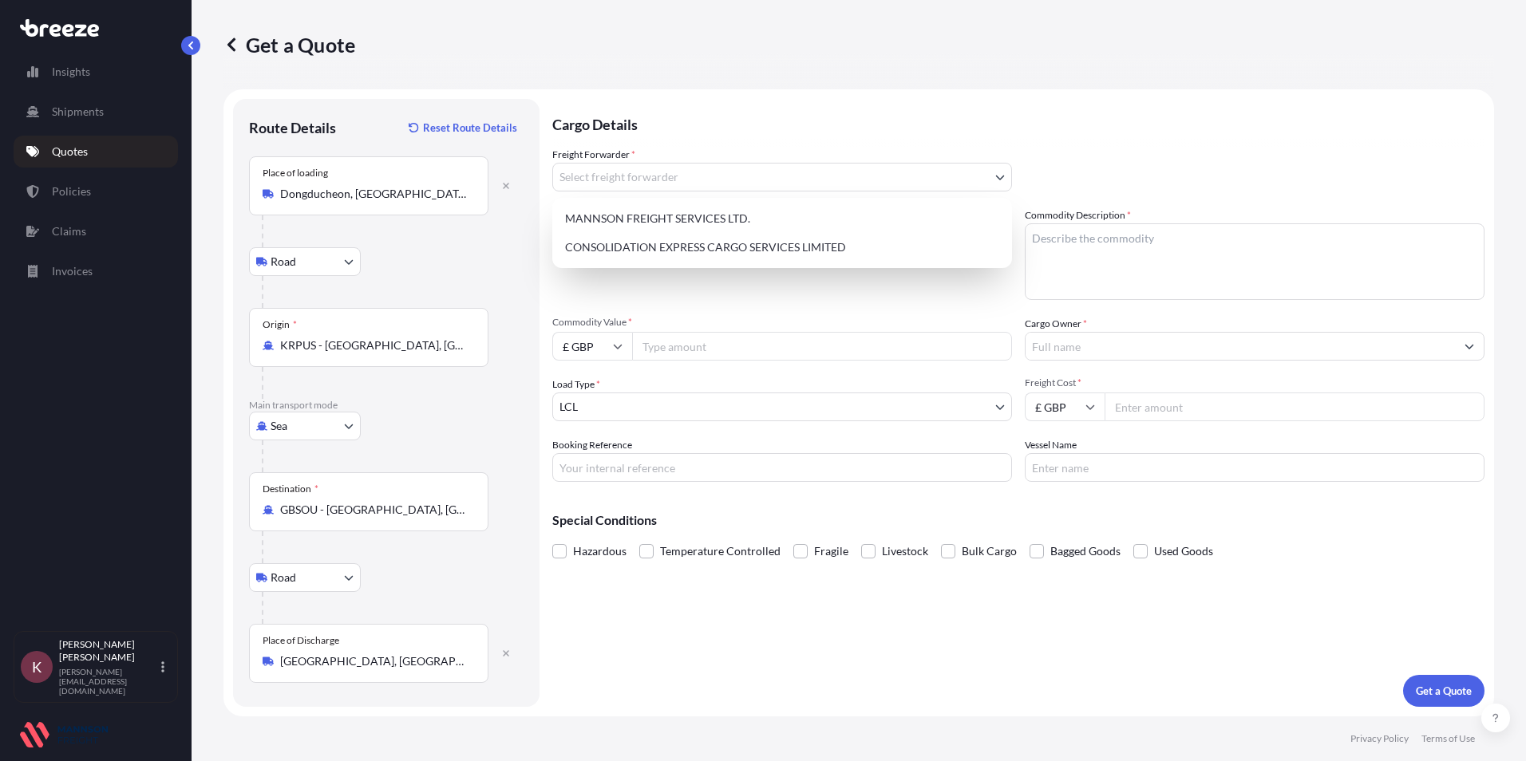
click at [618, 180] on body "Insights Shipments Quotes Policies Claims Invoices K Kerry Perkins [EMAIL_ADDRE…" at bounding box center [763, 380] width 1526 height 761
click at [596, 249] on div "CONSOLIDATION EXPRESS CARGO SERVICES LIMITED" at bounding box center [782, 247] width 447 height 29
select select "31421"
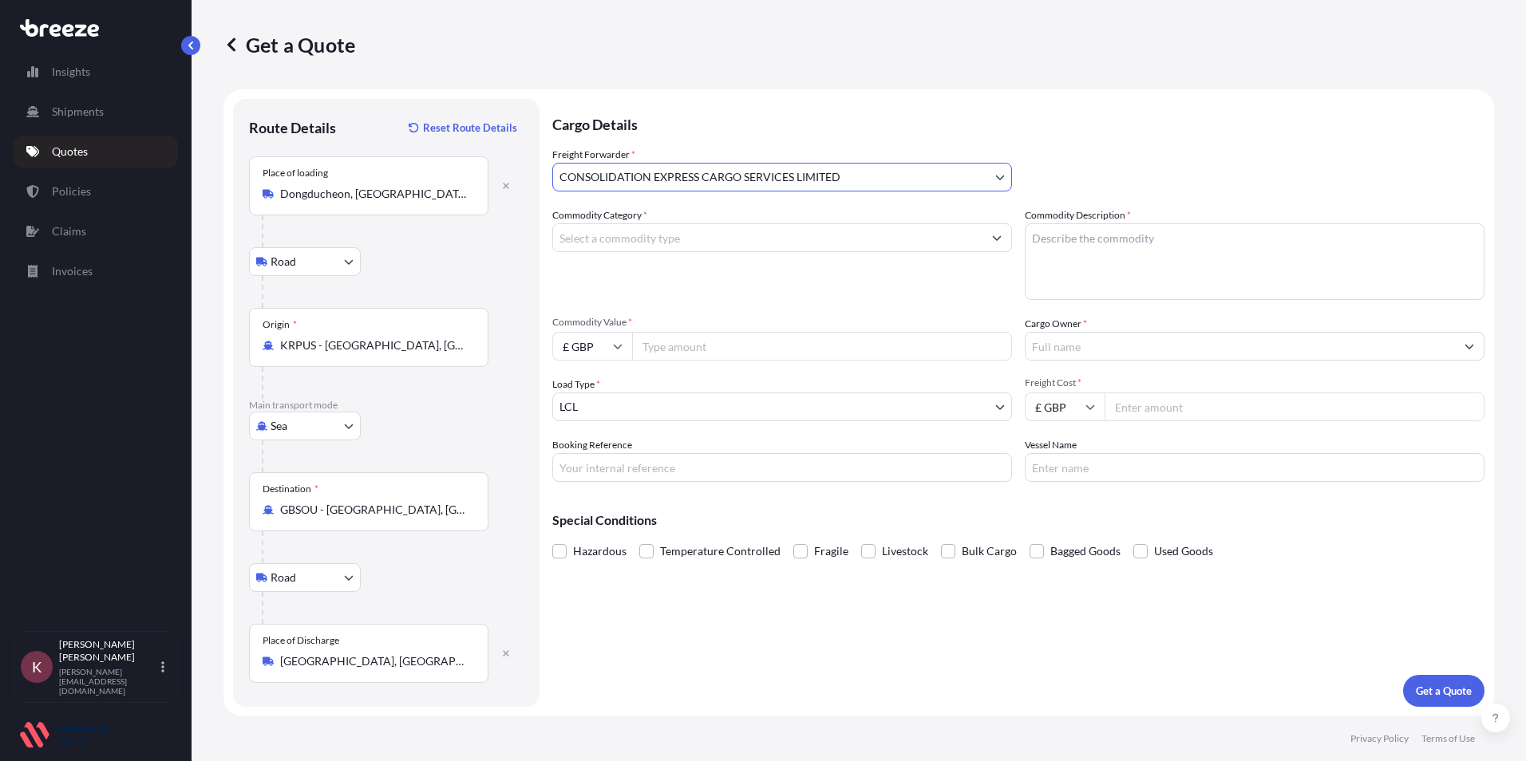
click at [645, 241] on input "Commodity Category *" at bounding box center [767, 237] width 429 height 29
type input "Miscellaneous Manufactured Articles"
click at [1116, 257] on textarea "Commodity Description *" at bounding box center [1255, 261] width 460 height 77
type textarea "Ribbon Tape Cutter"
click at [687, 348] on input "Commodity Value *" at bounding box center [822, 346] width 380 height 29
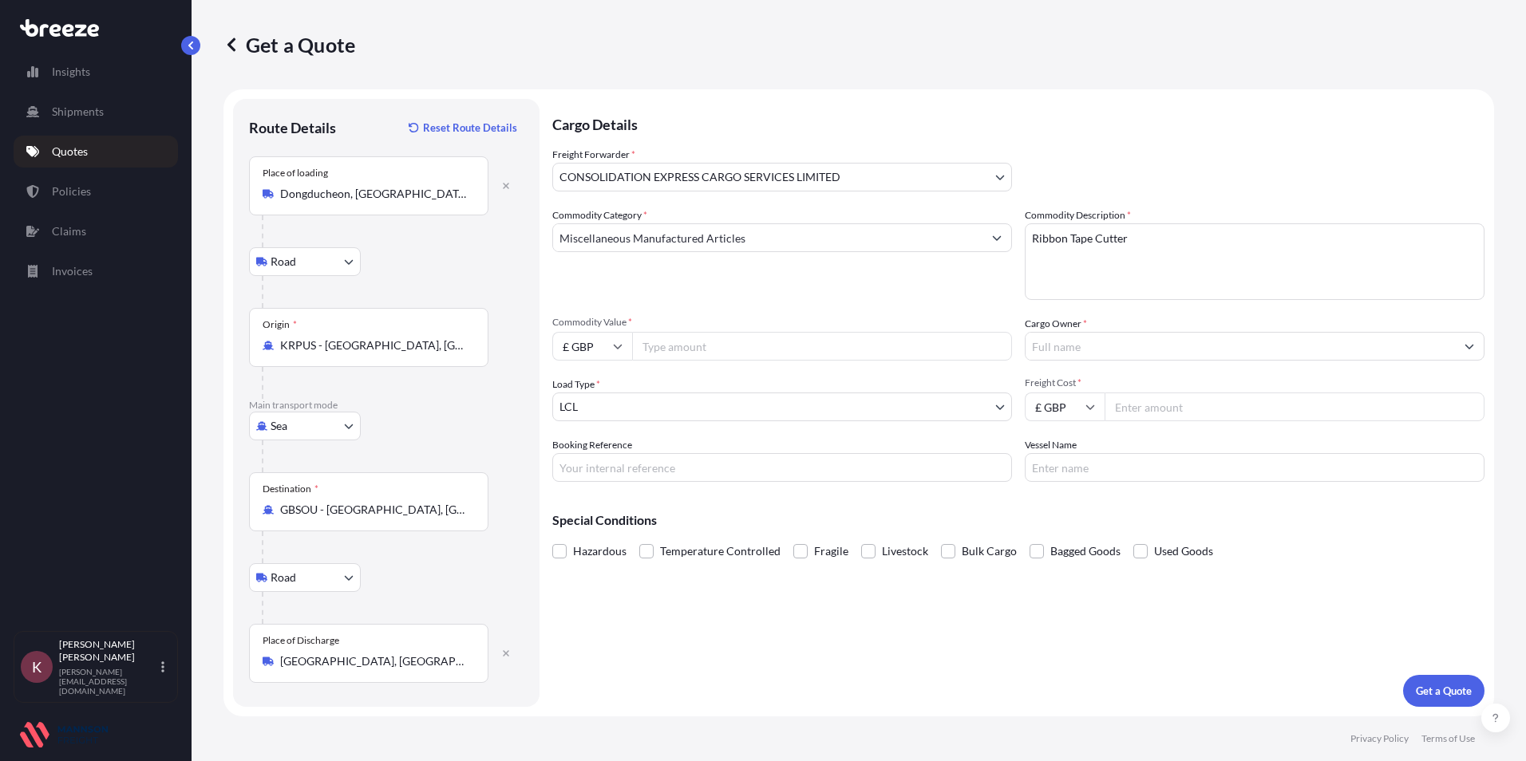
click at [1110, 412] on input "Freight Cost *" at bounding box center [1295, 407] width 380 height 29
type input "240.00"
click at [662, 354] on input "Commodity Value *" at bounding box center [822, 346] width 380 height 29
type input "19800"
click at [593, 472] on input "Booking Reference" at bounding box center [782, 467] width 460 height 29
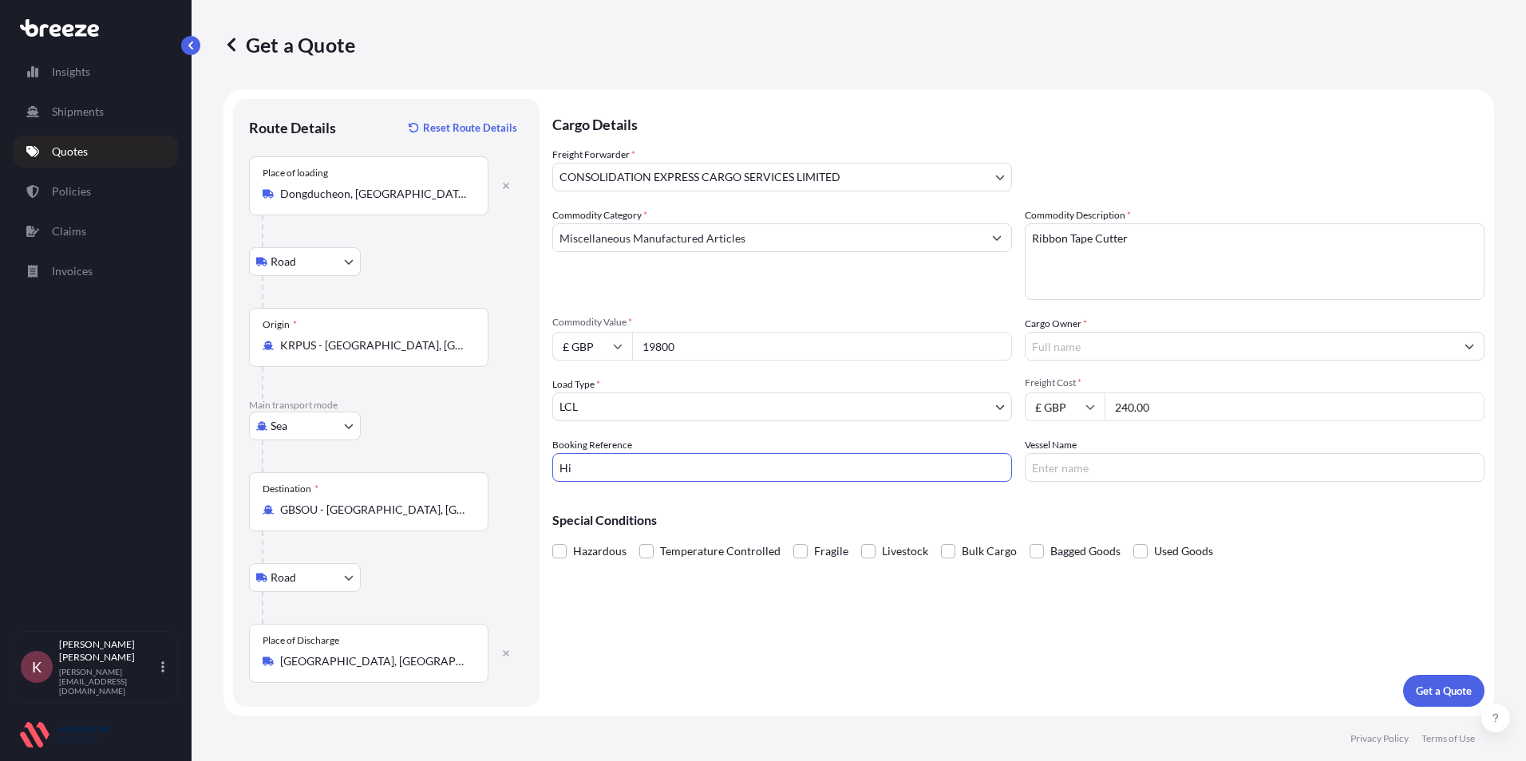
type input "H"
paste input "Hilltop 102"
type input "Hilltop 102"
click at [1053, 473] on input "Vessel Name" at bounding box center [1255, 467] width 460 height 29
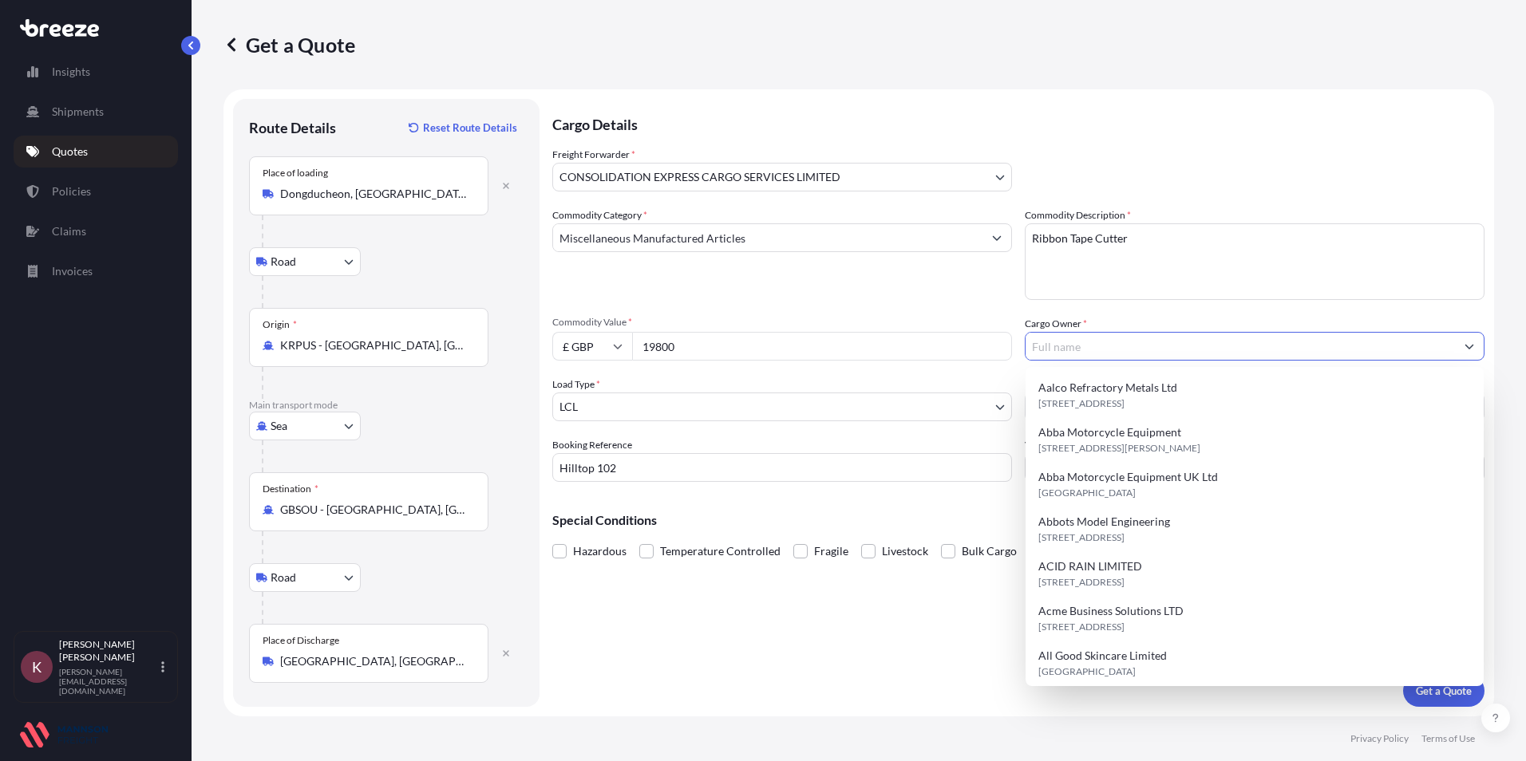
click at [1063, 347] on input "Cargo Owner *" at bounding box center [1240, 346] width 429 height 29
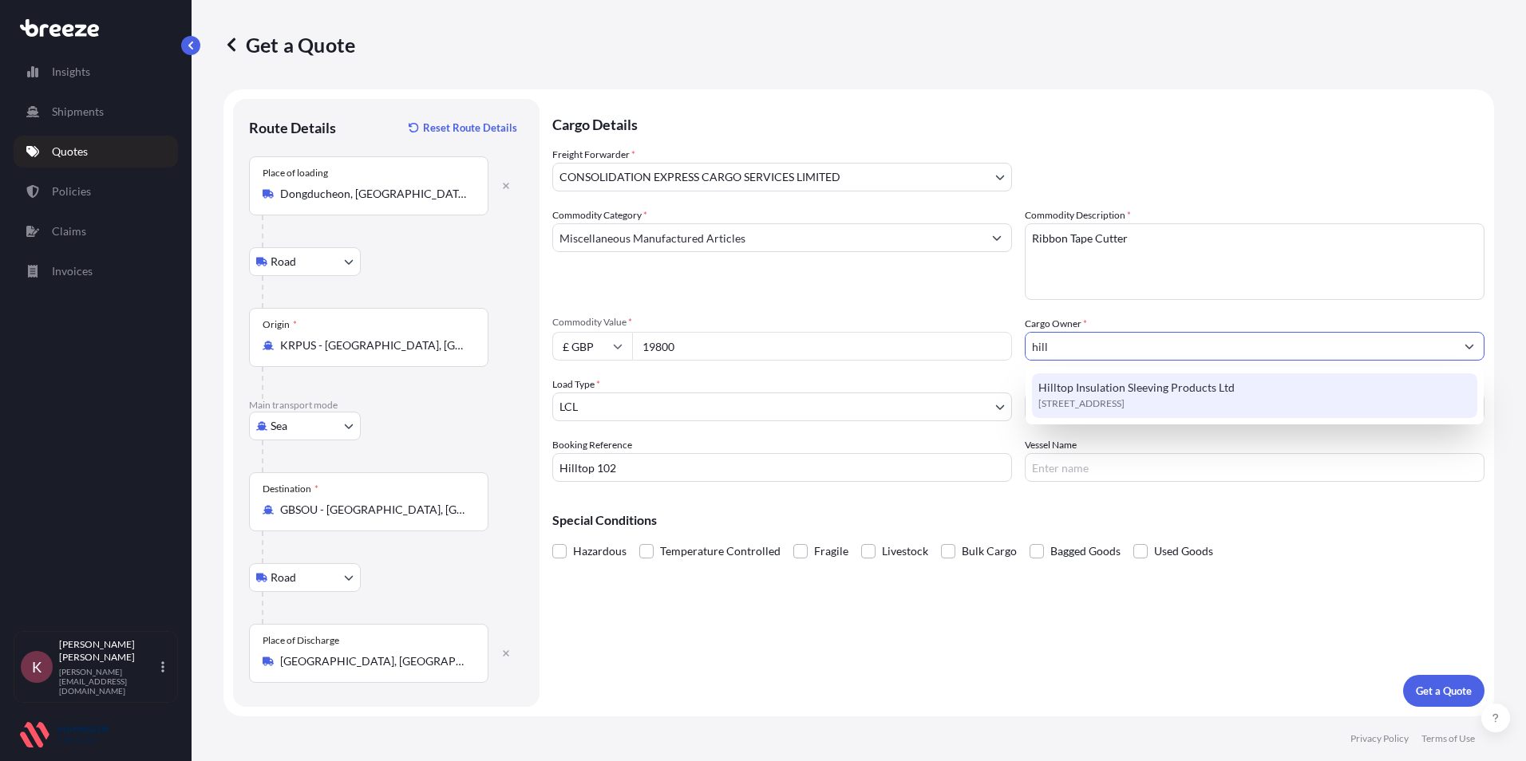
click at [1085, 400] on span "[STREET_ADDRESS]" at bounding box center [1081, 404] width 86 height 16
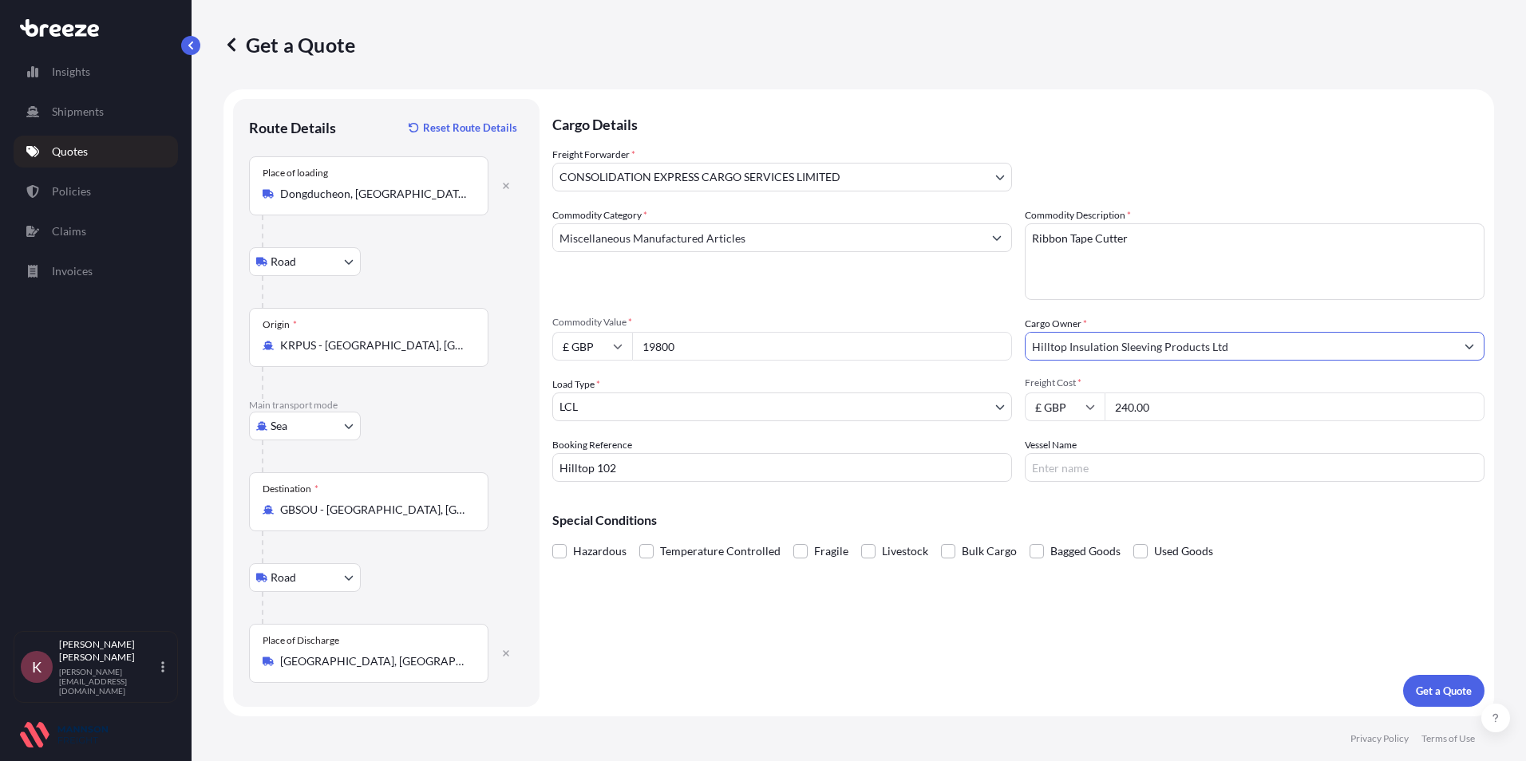
type input "Hilltop Insulation Sleeving Products Ltd"
click at [1066, 468] on input "Vessel Name" at bounding box center [1255, 467] width 460 height 29
click at [1063, 471] on input "Vessel Name" at bounding box center [1255, 467] width 460 height 29
paste input "HMM GDANSK"
type input "HMM GDANSK"
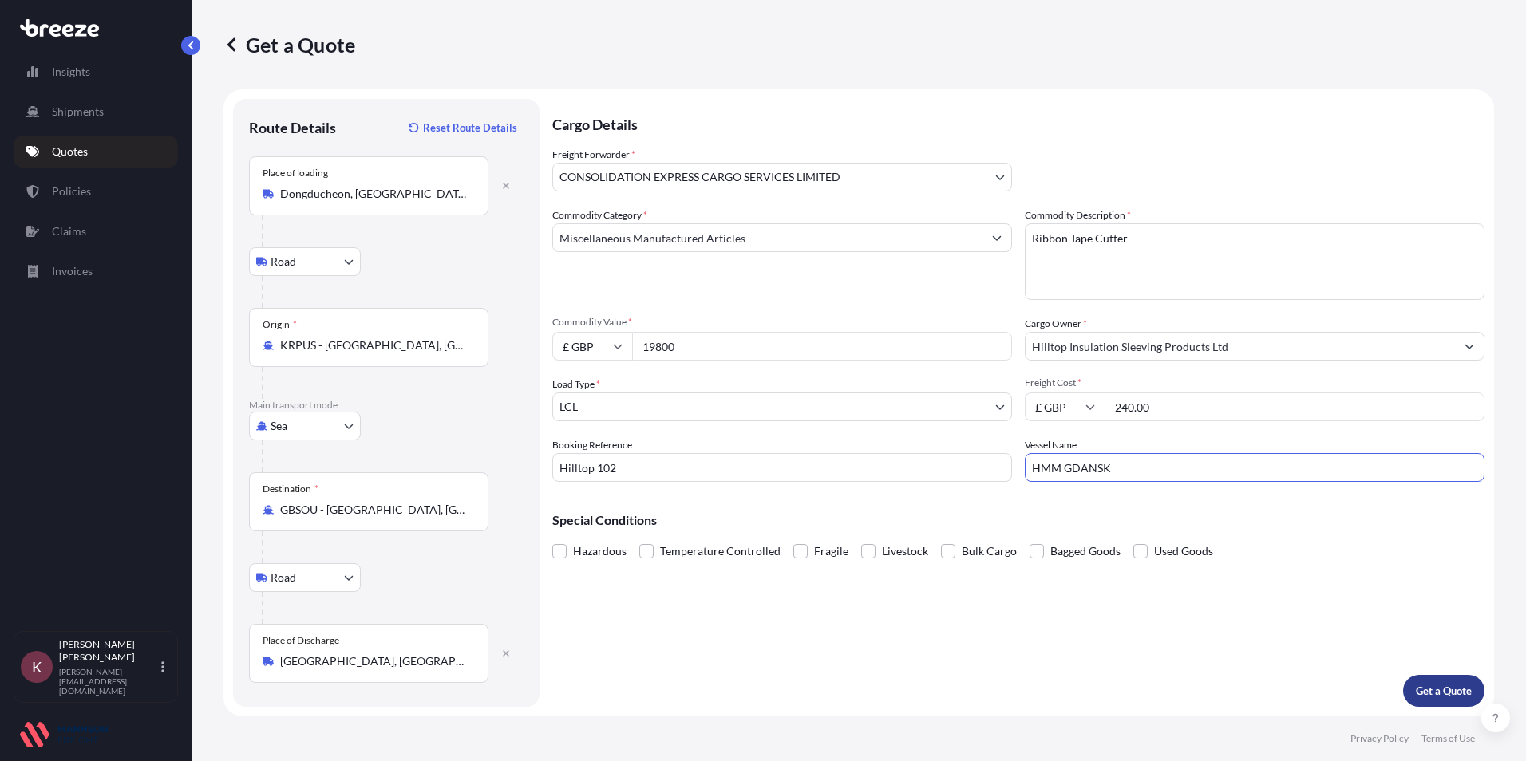
click at [1442, 697] on p "Get a Quote" at bounding box center [1444, 691] width 56 height 16
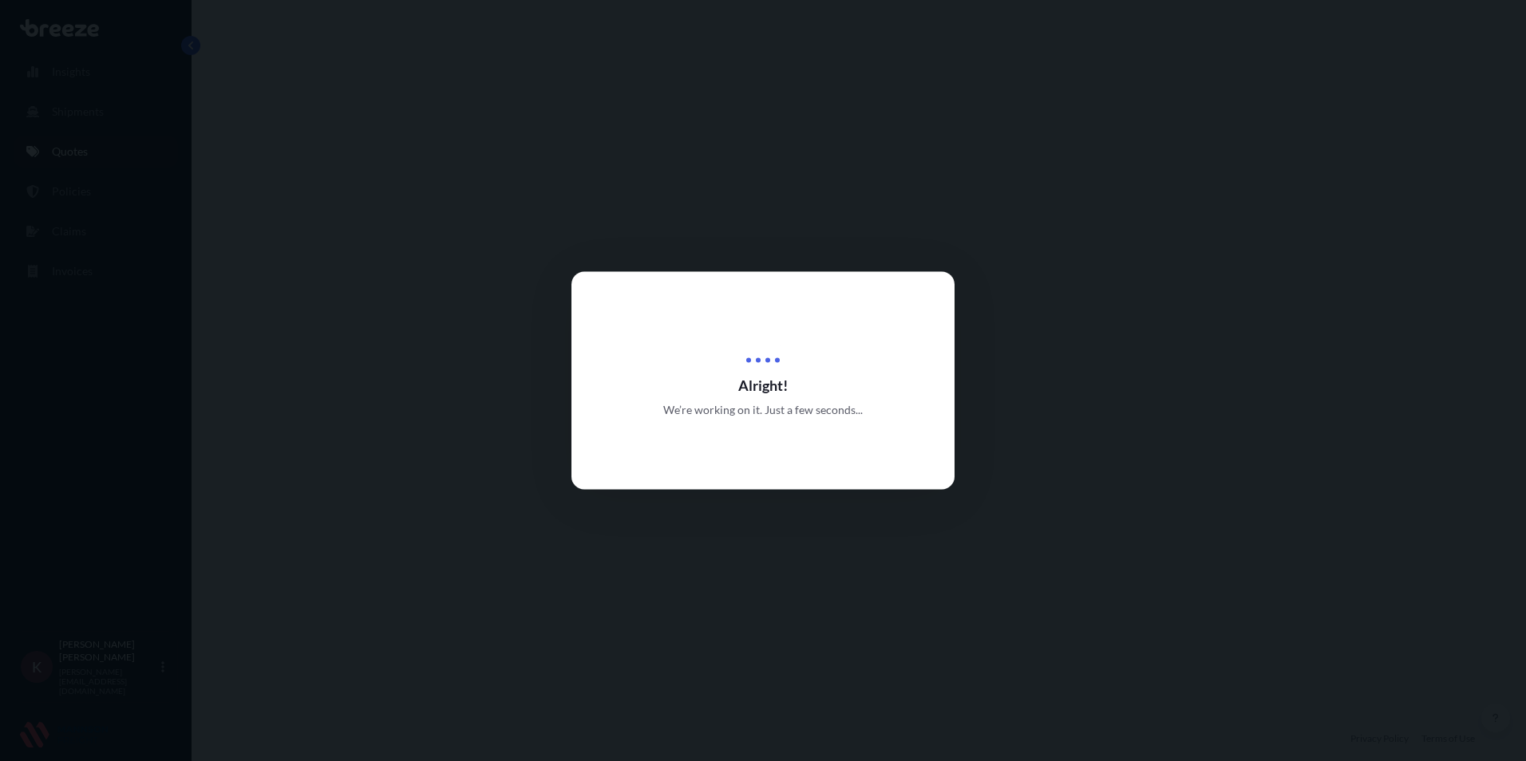
select select "Road"
select select "Sea"
select select "Road"
select select "31421"
select select "1"
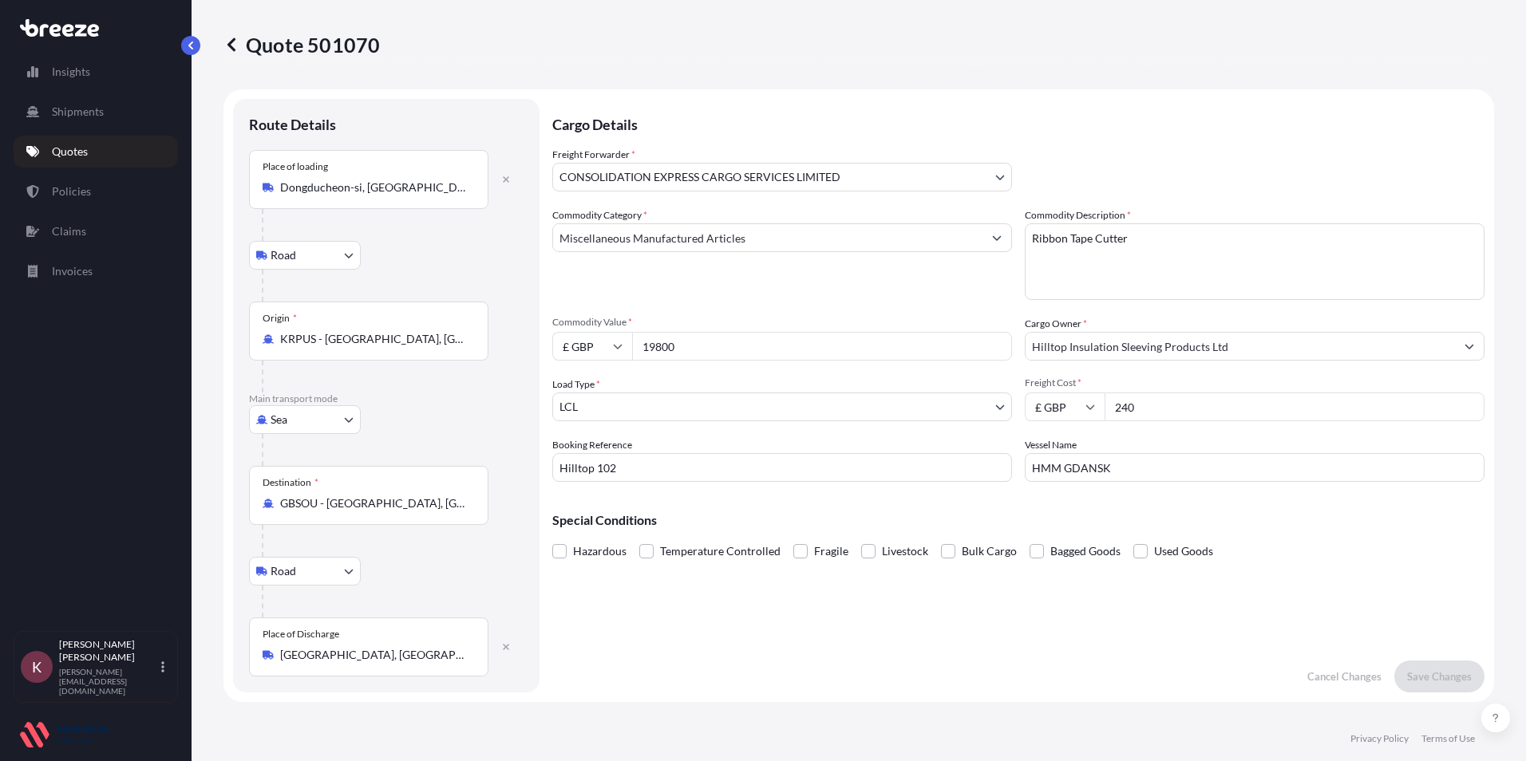
click at [620, 344] on icon at bounding box center [618, 347] width 10 height 10
click at [579, 450] on div "$ USD" at bounding box center [592, 457] width 67 height 30
type input "$ USD"
click at [1412, 677] on p "Save Changes" at bounding box center [1439, 677] width 65 height 16
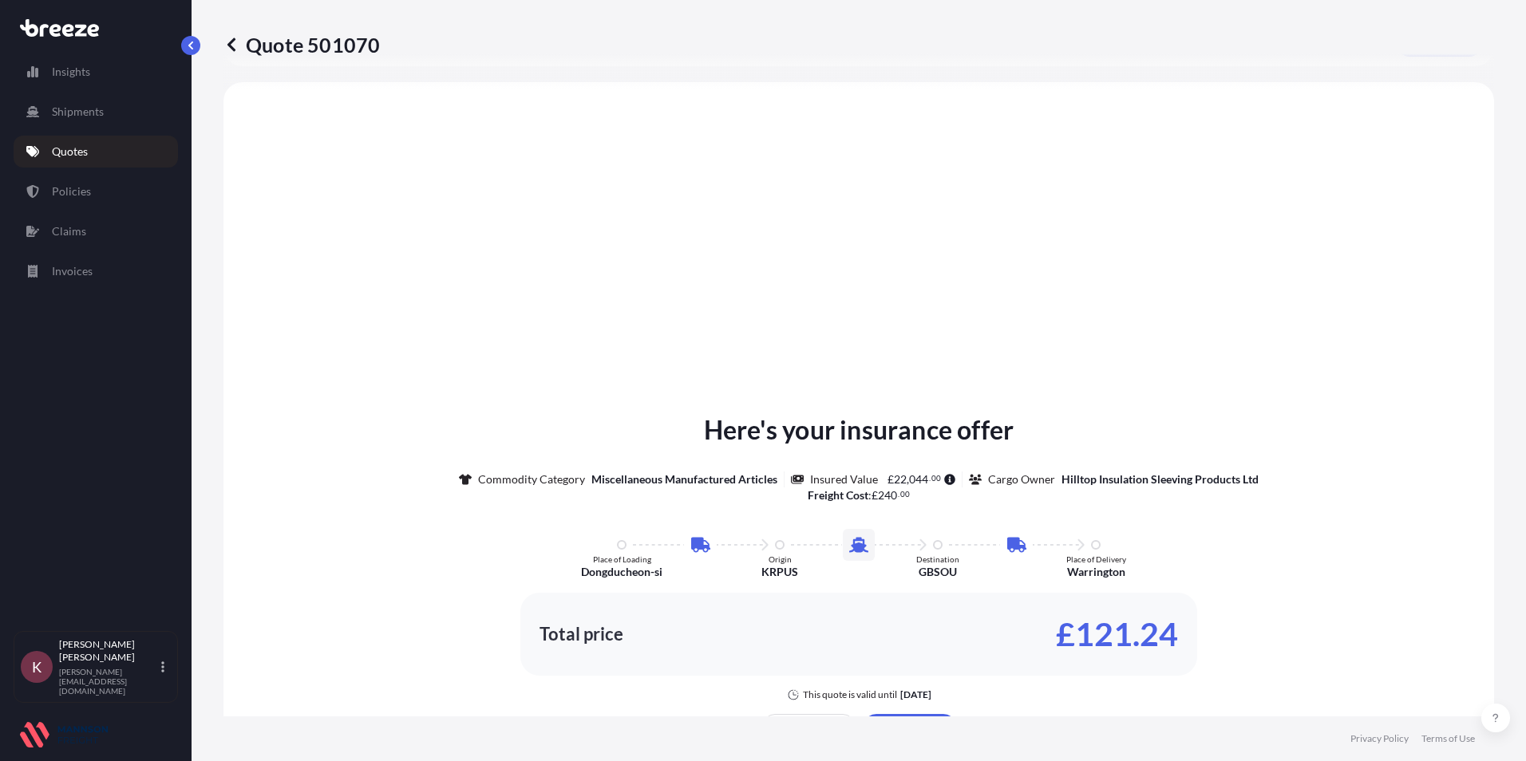
scroll to position [638, 0]
select select "Road"
select select "Sea"
select select "Road"
select select "31421"
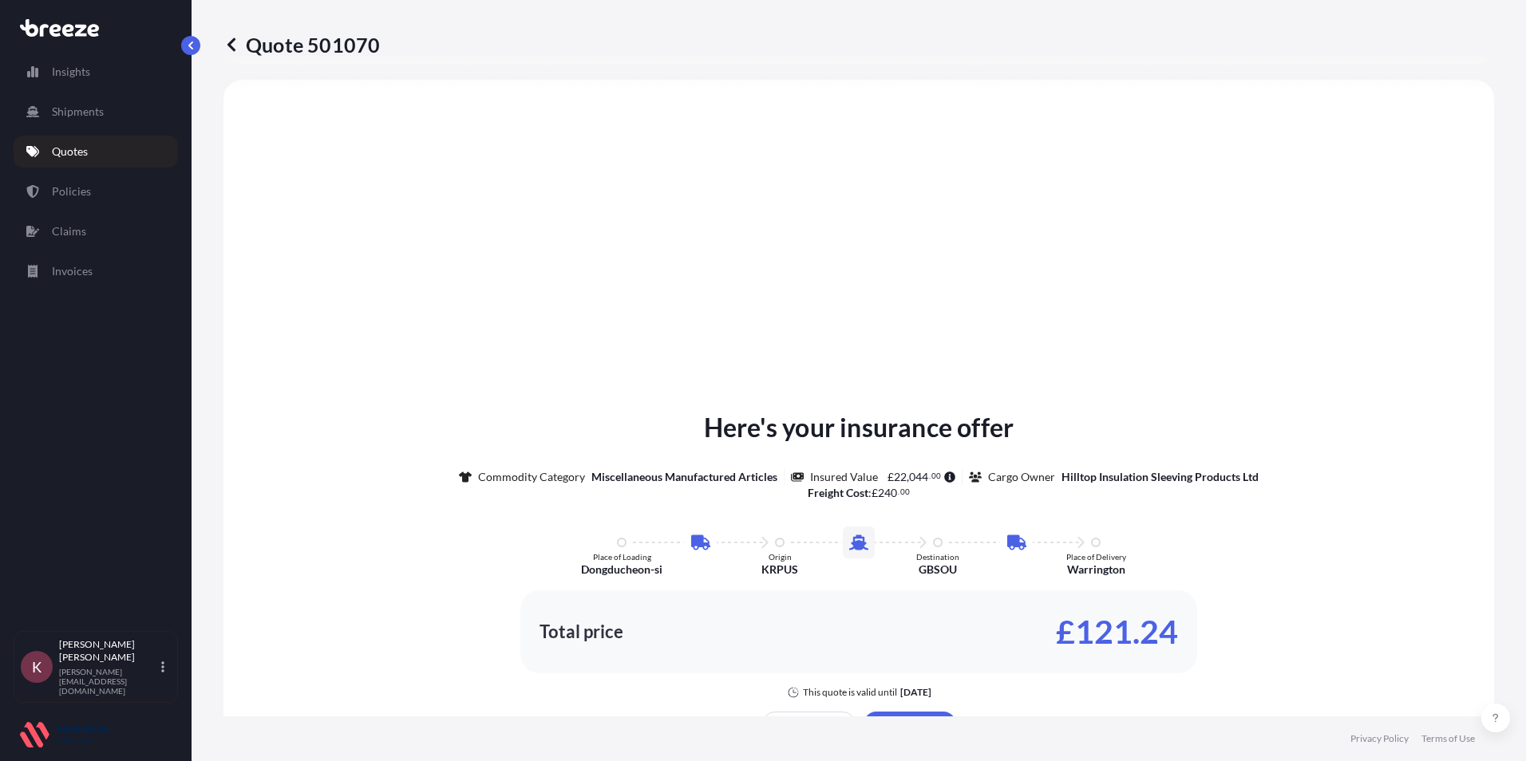
select select "1"
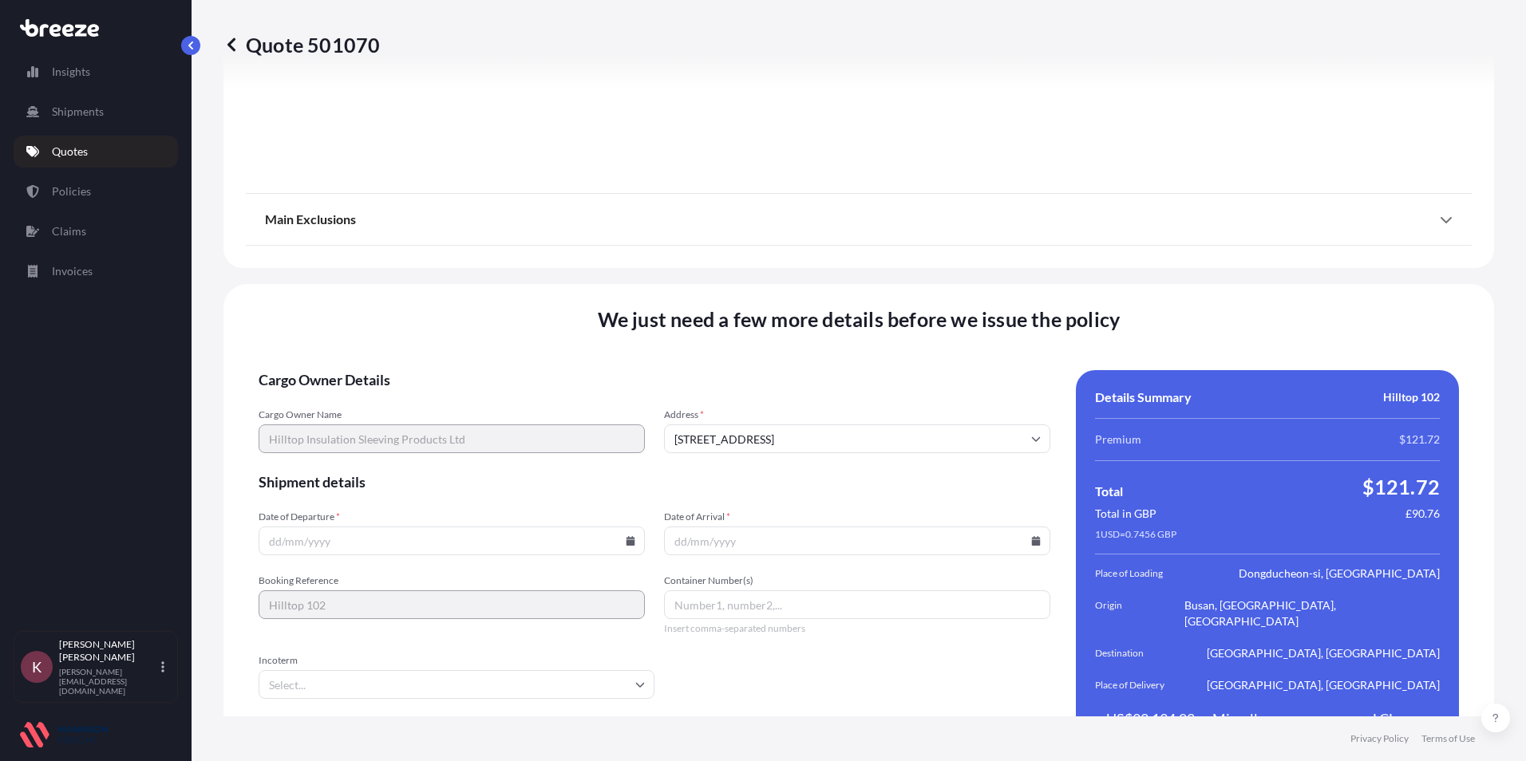
scroll to position [2089, 0]
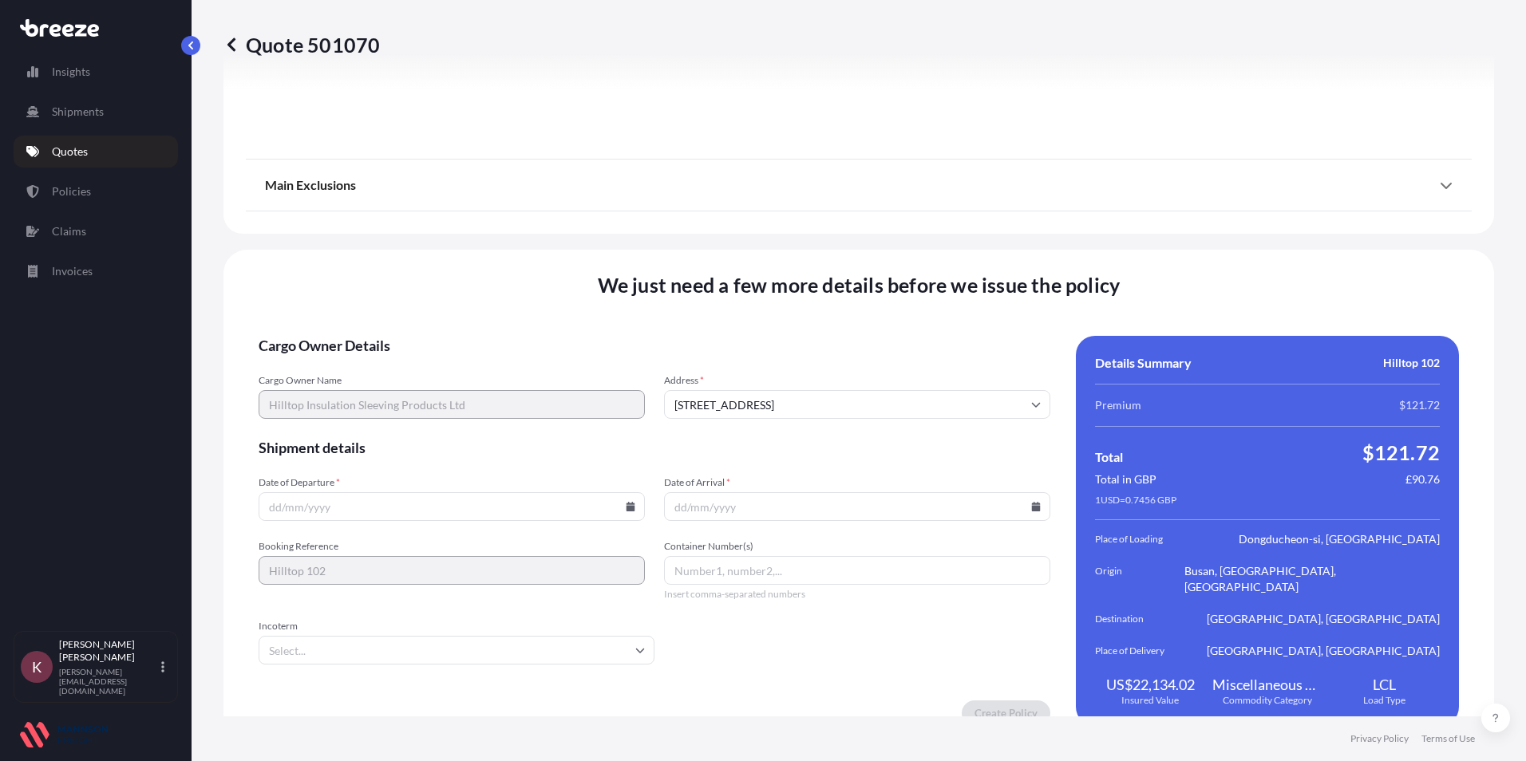
click at [627, 502] on icon at bounding box center [631, 507] width 10 height 10
click at [510, 226] on button at bounding box center [514, 222] width 26 height 26
click at [485, 348] on button "19" at bounding box center [488, 349] width 26 height 26
type input "[DATE]"
click at [717, 492] on input "Date of Arrival *" at bounding box center [857, 506] width 386 height 29
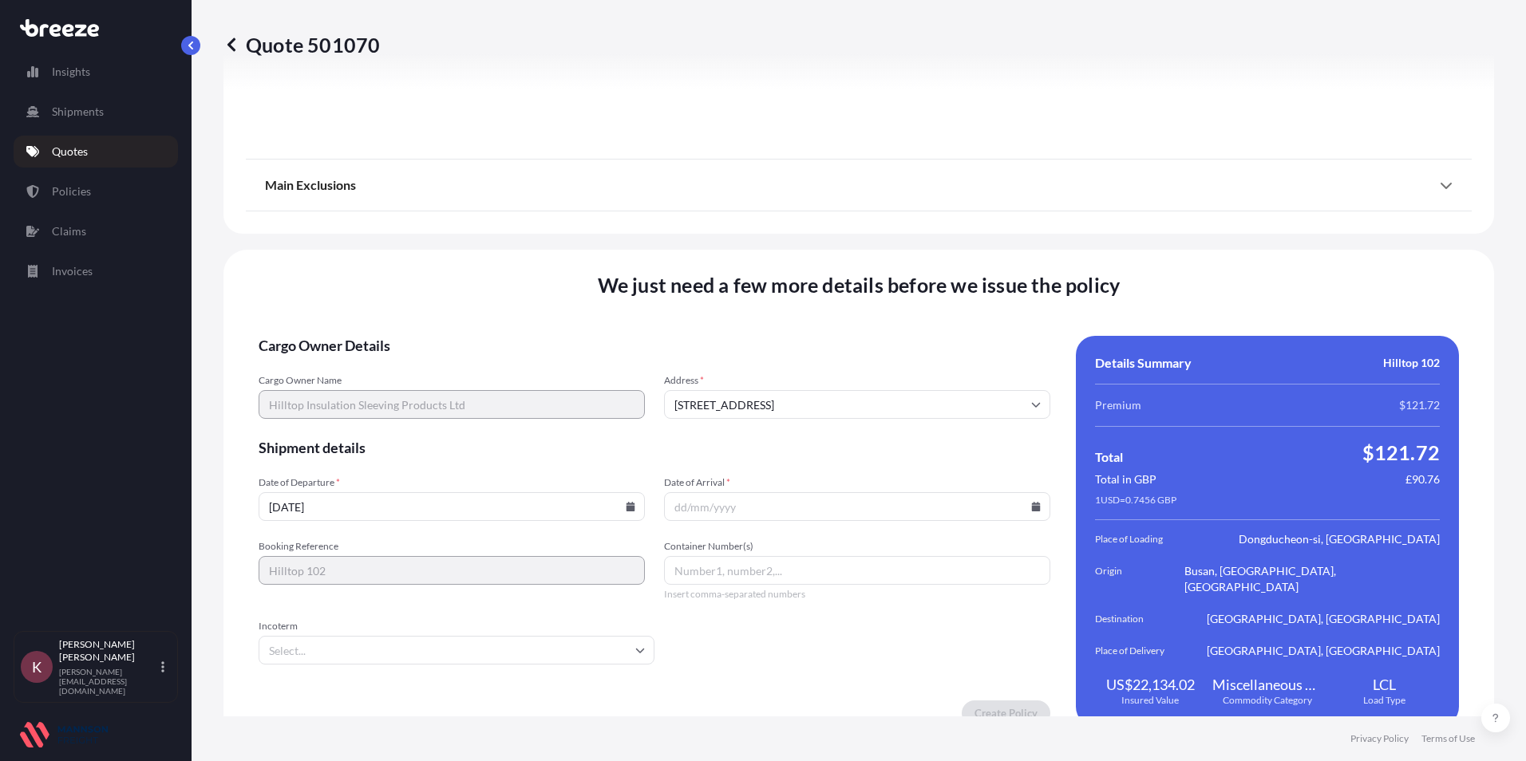
click at [1031, 502] on icon at bounding box center [1036, 507] width 10 height 10
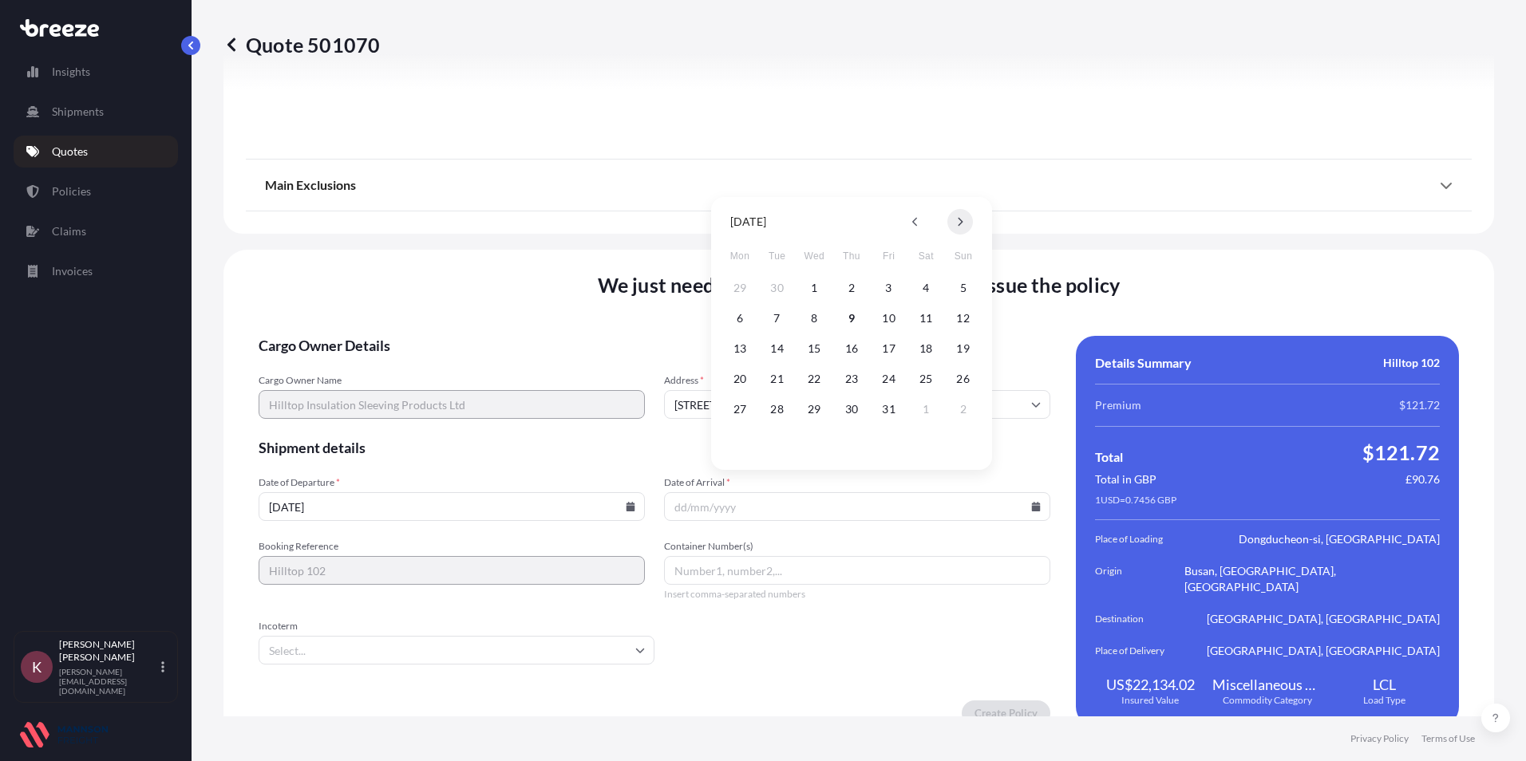
click at [959, 223] on icon at bounding box center [960, 222] width 6 height 10
click at [884, 410] on button "28" at bounding box center [889, 410] width 26 height 26
type input "[DATE]"
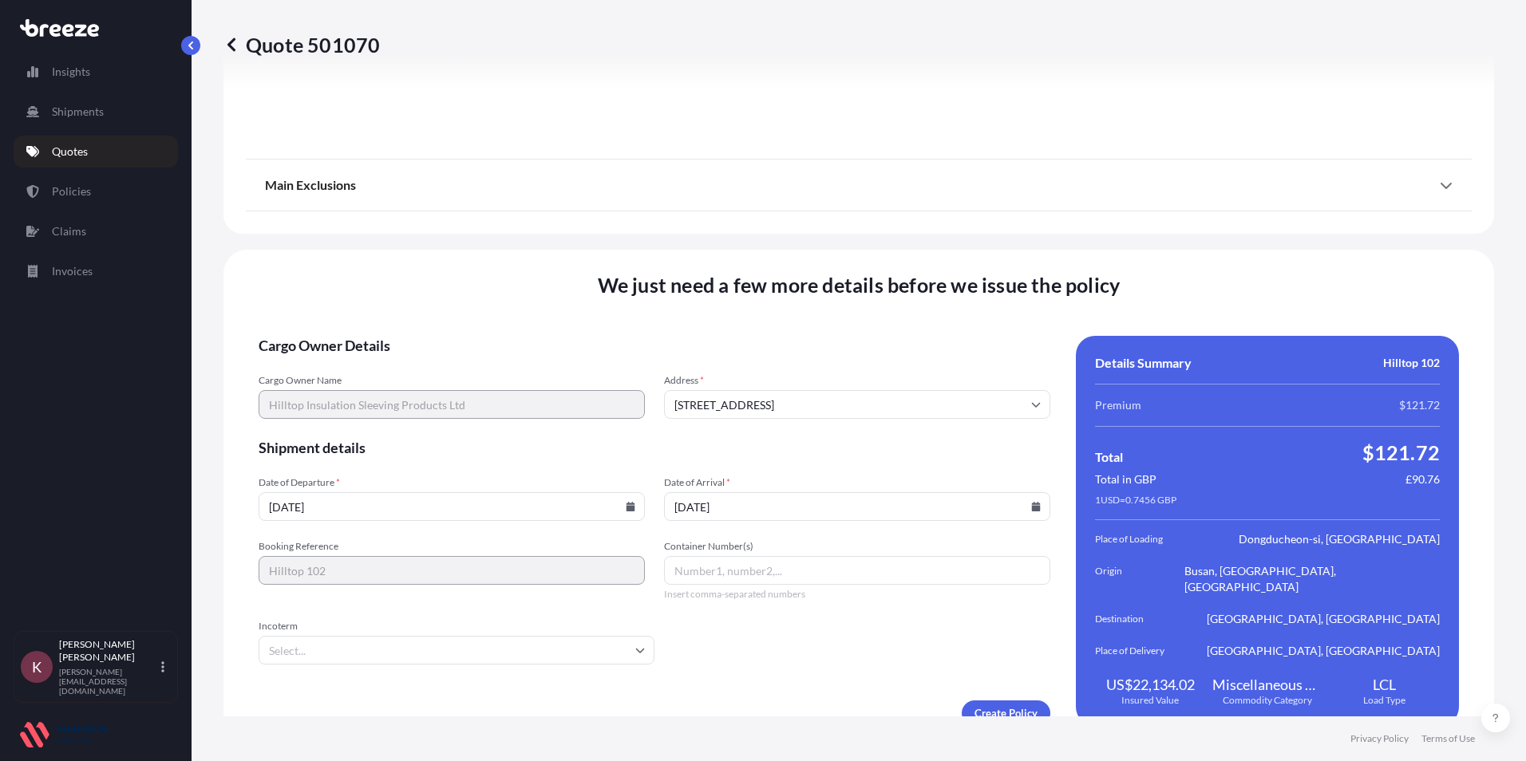
click at [749, 558] on input "Container Number(s)" at bounding box center [857, 570] width 386 height 29
paste input "HMMU4055531"
type input "HMMU4055531"
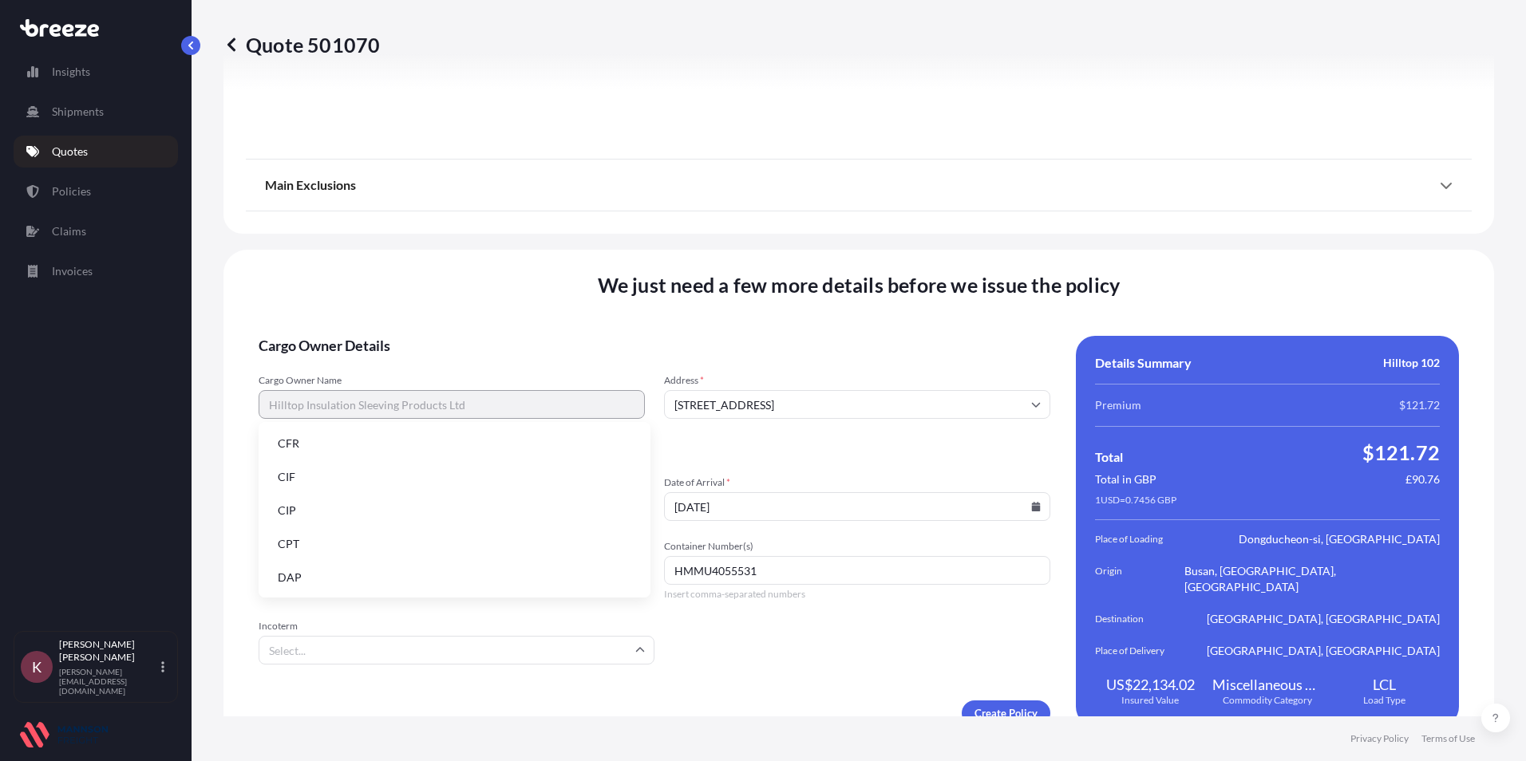
click at [365, 641] on input "Incoterm" at bounding box center [457, 650] width 396 height 29
type input "fob"
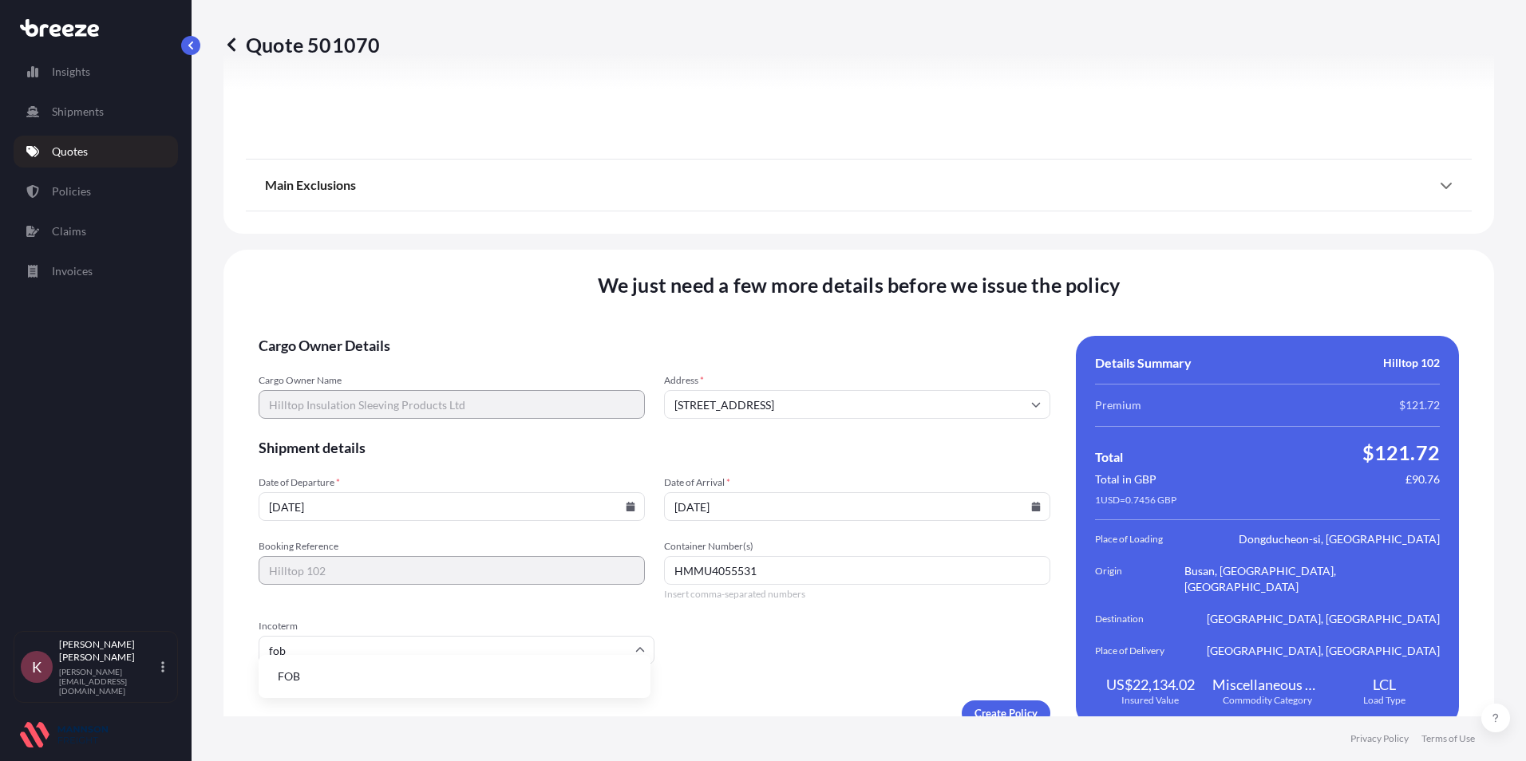
click at [291, 674] on li "FOB" at bounding box center [454, 677] width 379 height 30
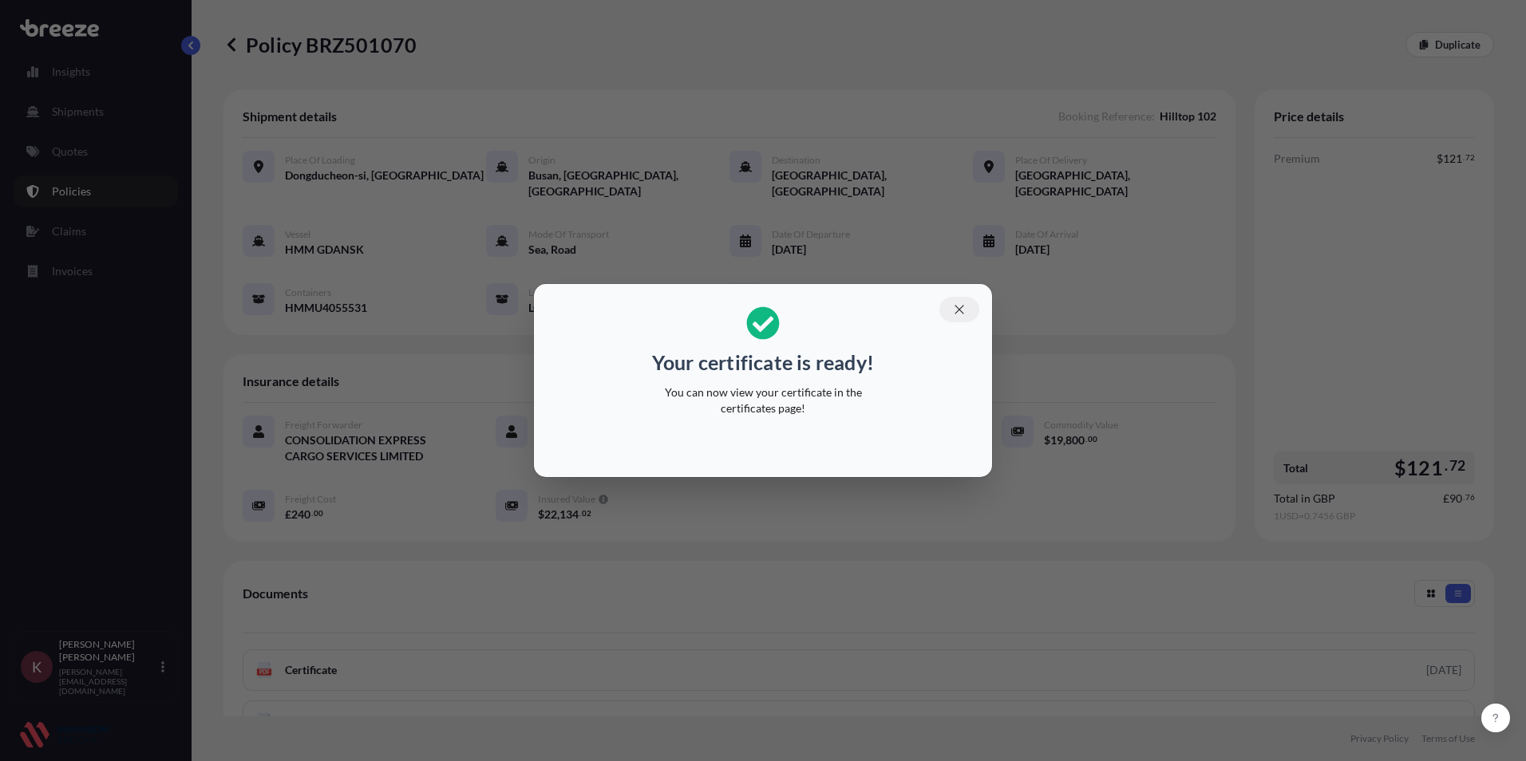
click at [955, 310] on icon "button" at bounding box center [959, 309] width 14 height 14
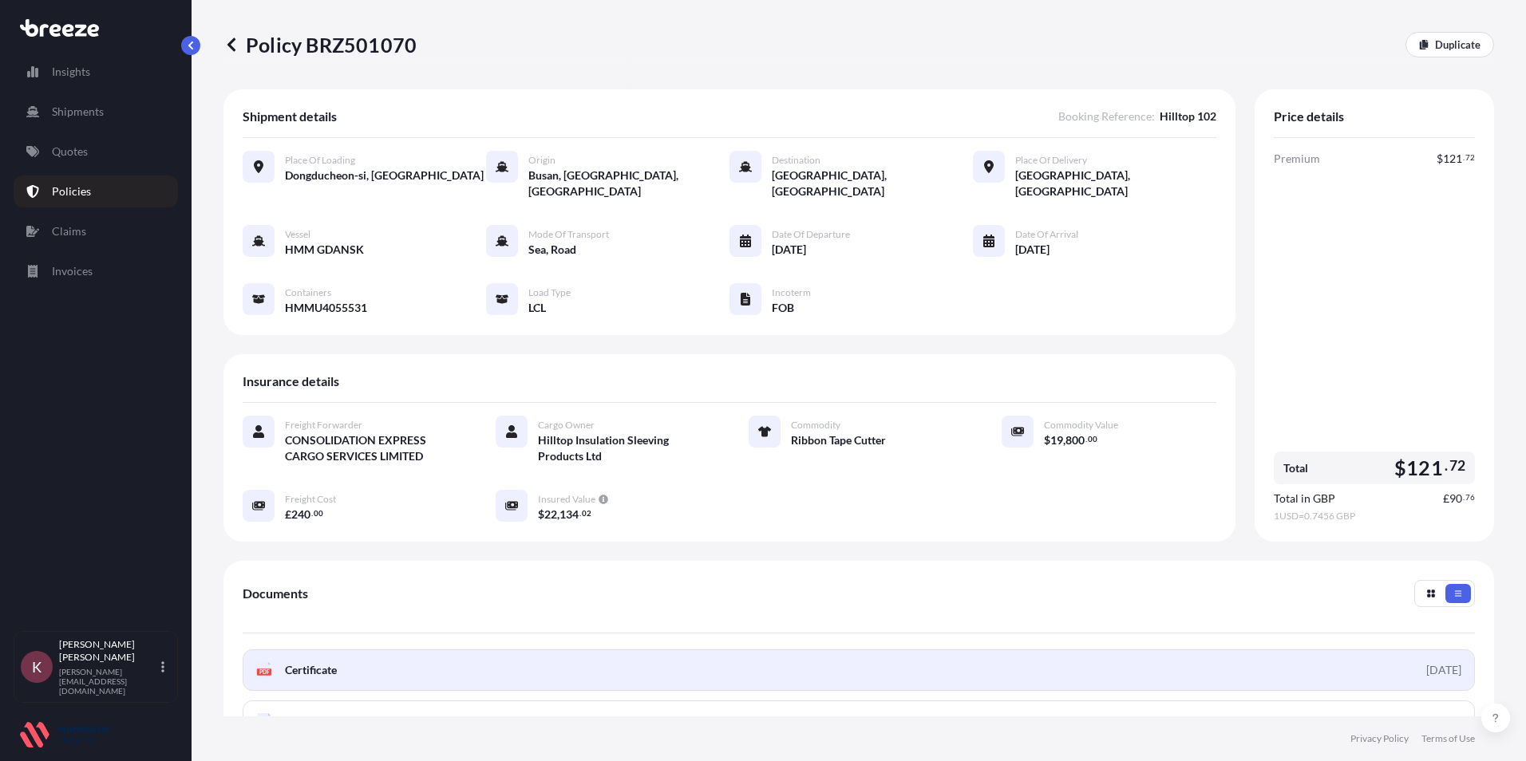
click at [334, 662] on span "Certificate" at bounding box center [311, 670] width 52 height 16
